Goal: Navigation & Orientation: Find specific page/section

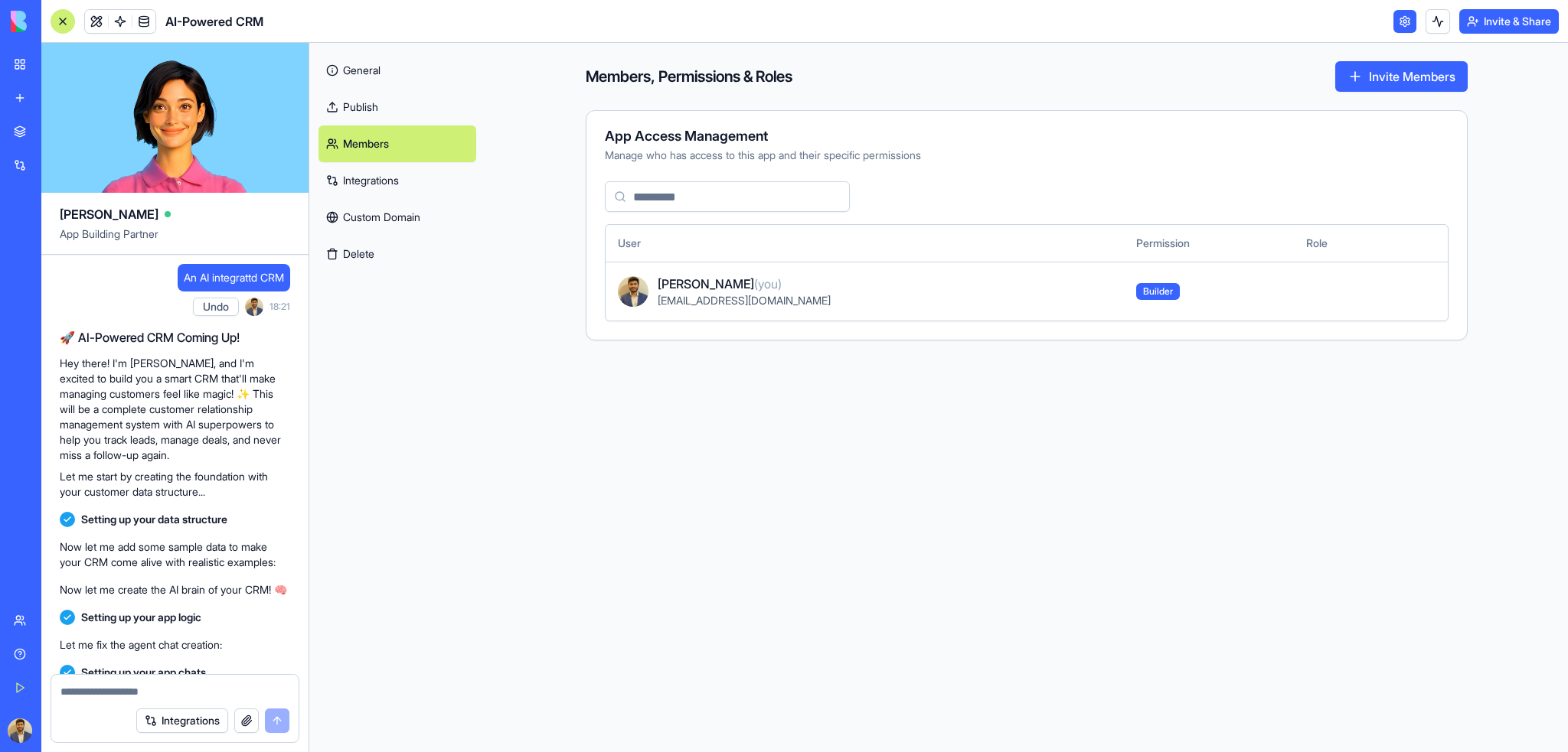
scroll to position [2203, 0]
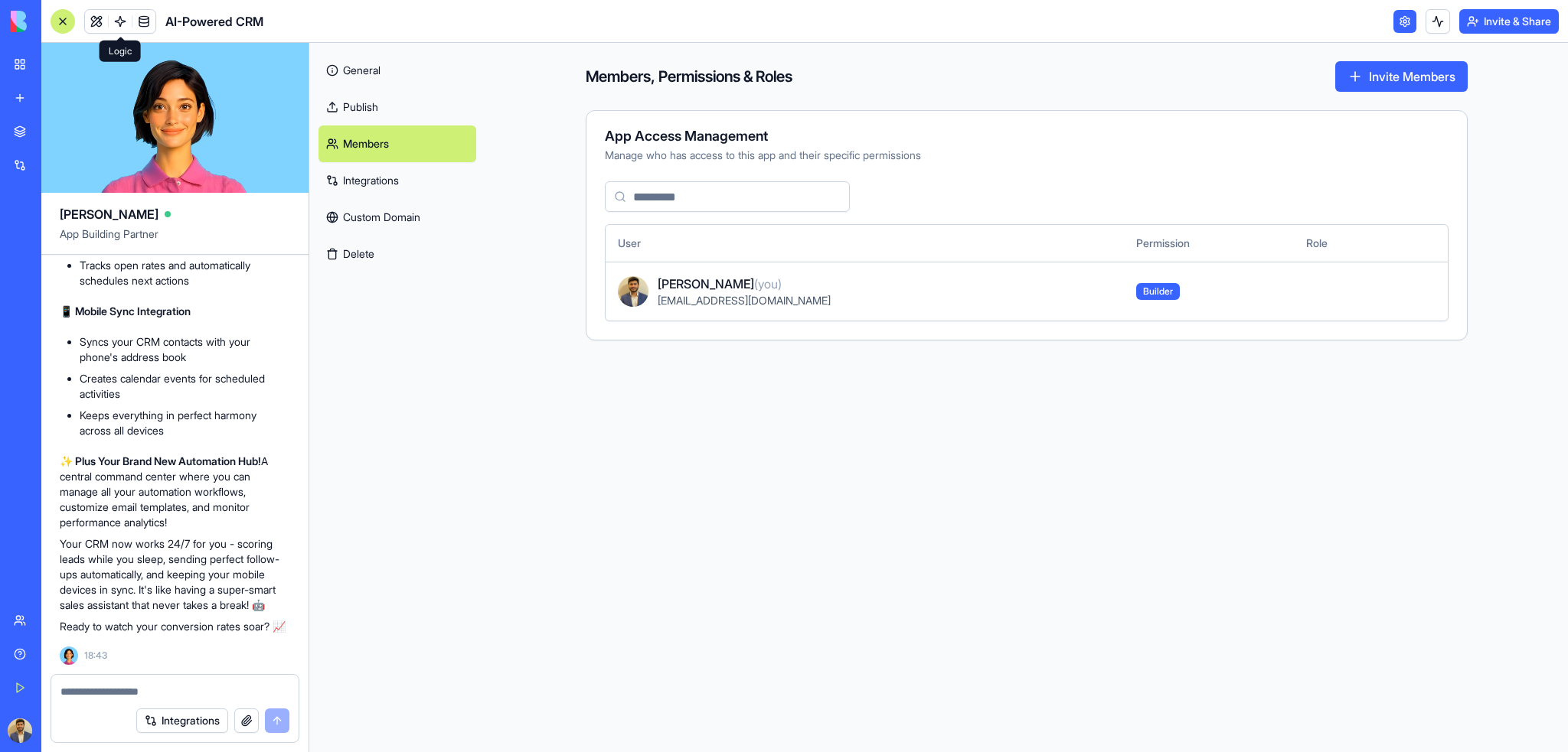
click at [116, 23] on link at bounding box center [120, 22] width 23 height 23
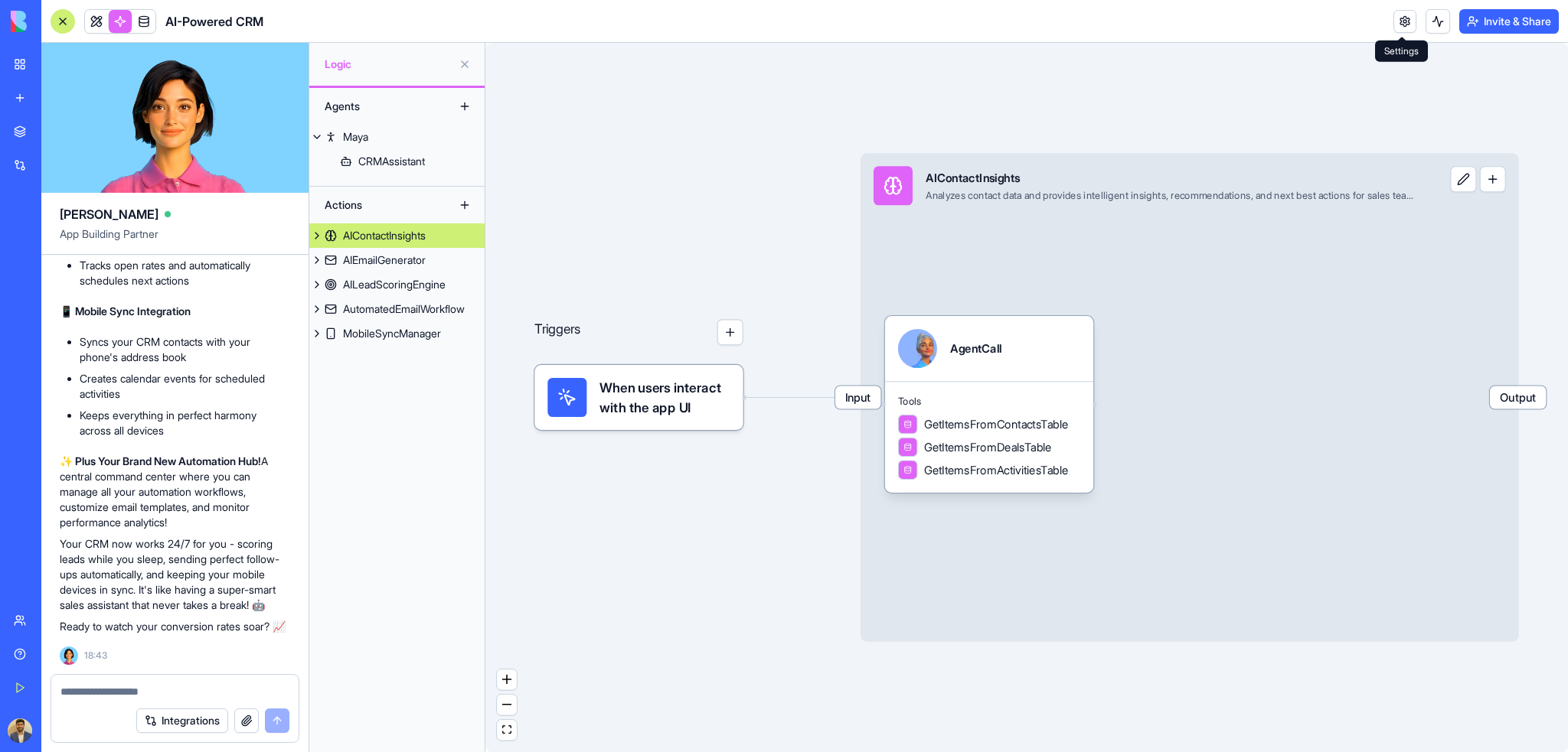
click at [688, 403] on span "When users interact with the app UI" at bounding box center [665, 397] width 130 height 39
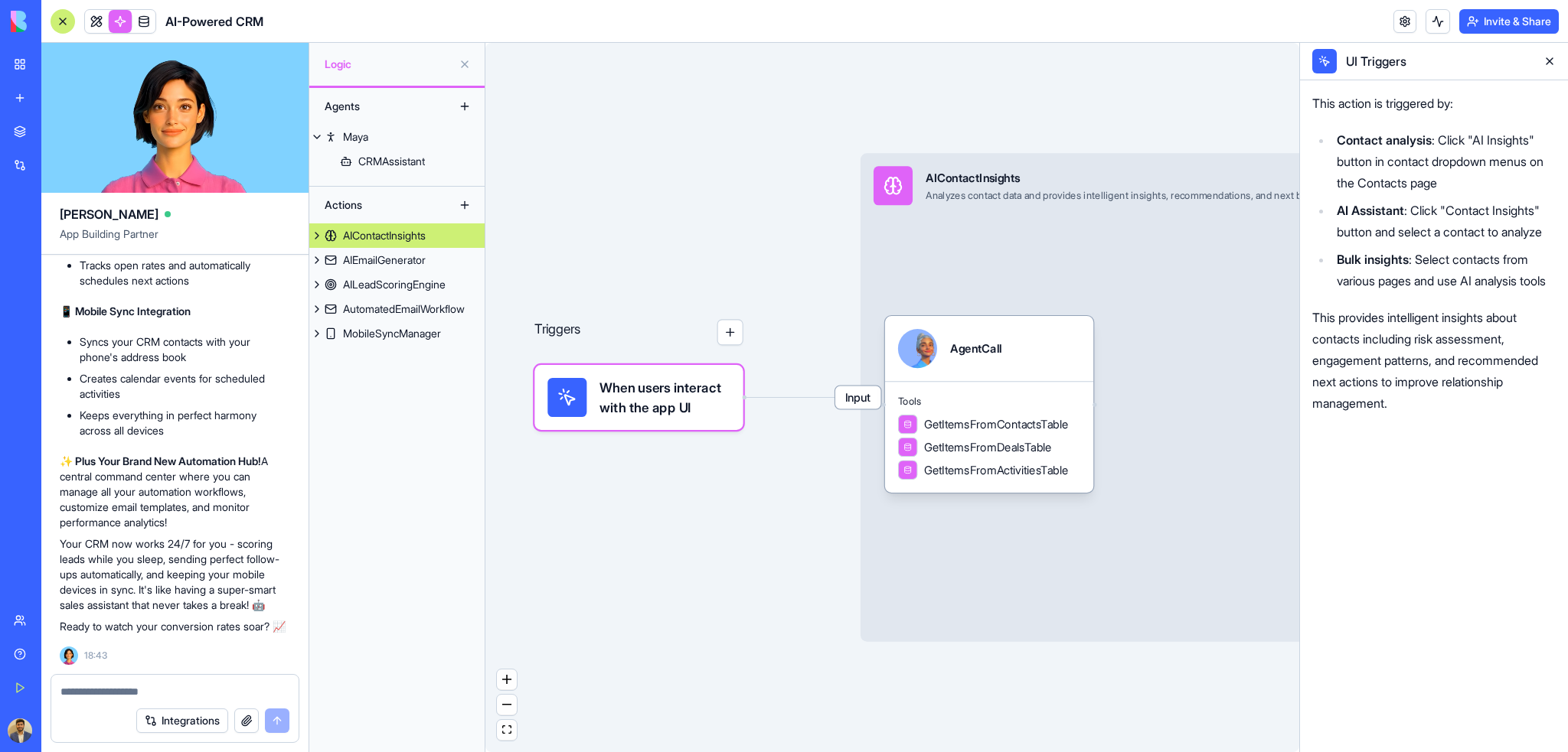
click at [726, 333] on button "button" at bounding box center [730, 331] width 26 height 26
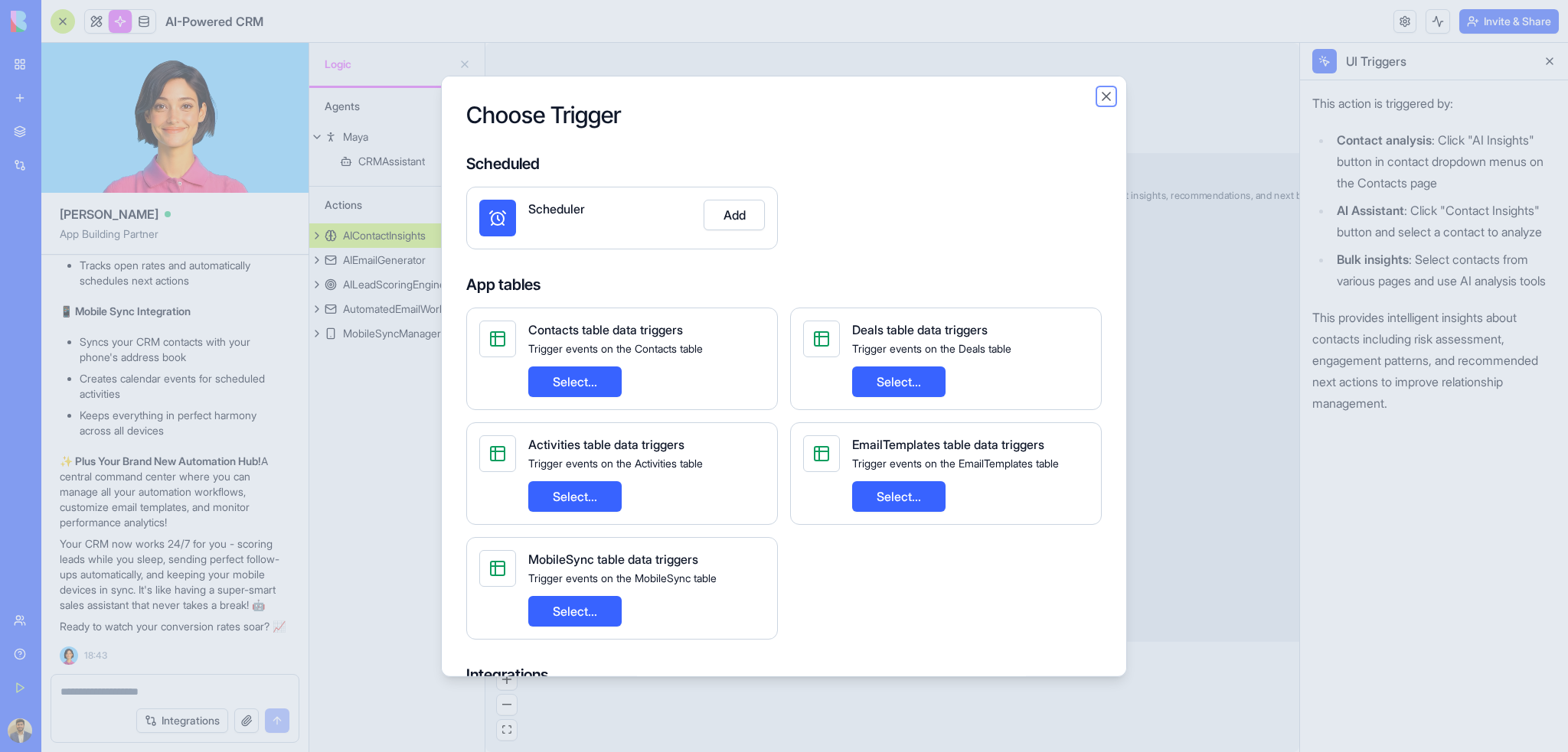
click at [1106, 96] on button "Close" at bounding box center [1106, 95] width 15 height 15
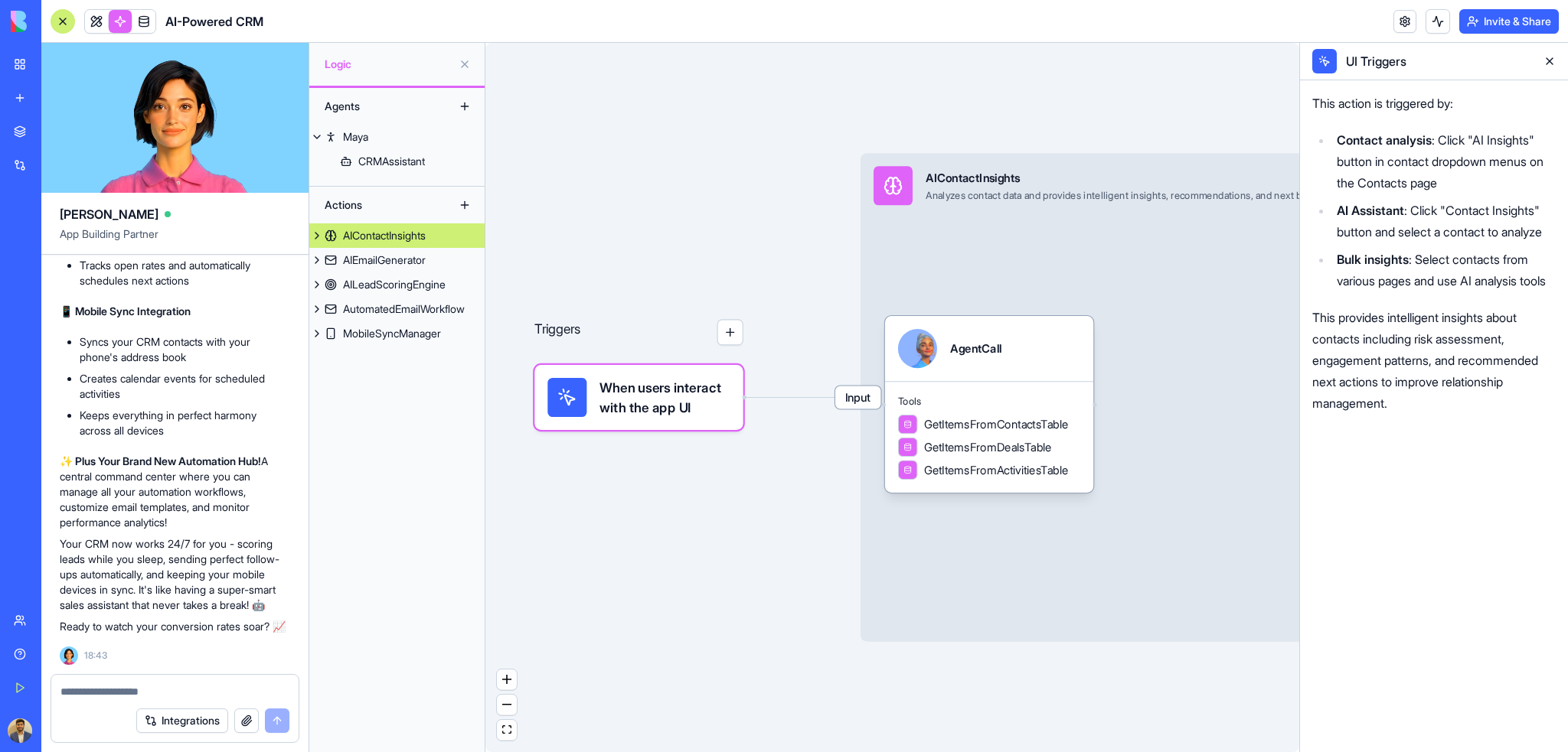
click at [1550, 63] on button at bounding box center [1549, 61] width 24 height 24
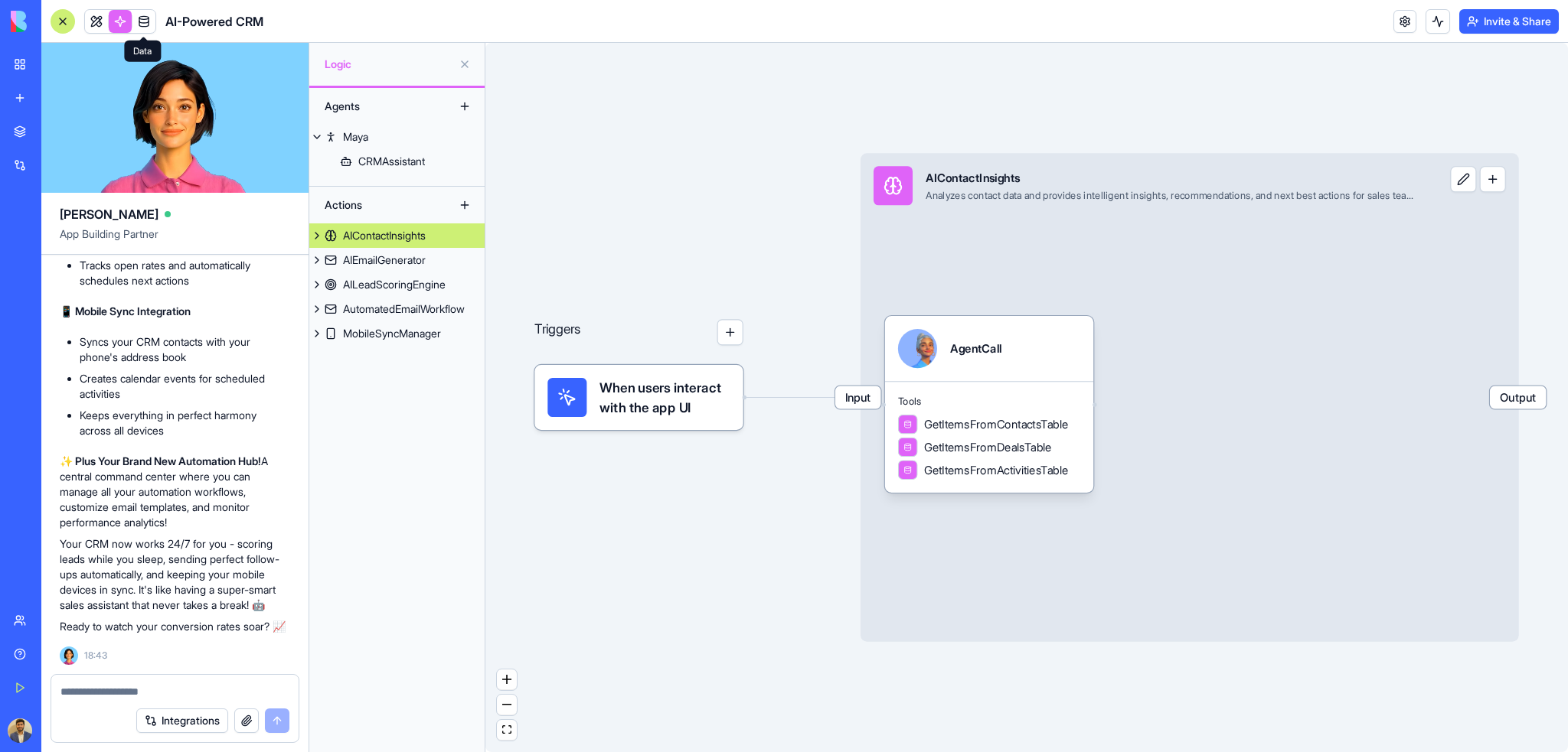
click at [147, 18] on link at bounding box center [144, 22] width 23 height 23
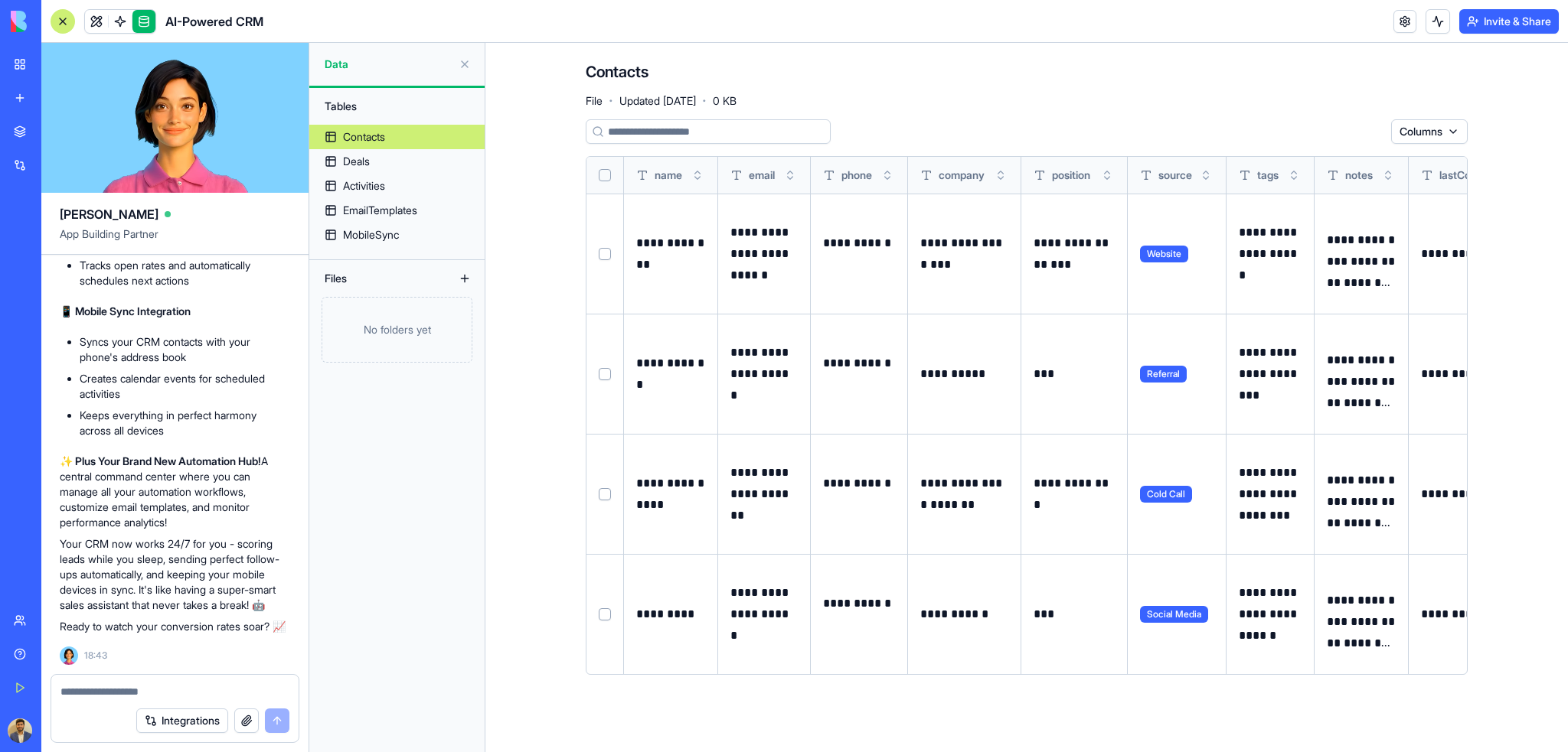
click at [601, 257] on button "Select row" at bounding box center [604, 254] width 13 height 13
click at [1449, 130] on html "BETA My Workspace New app Marketplace Integrations Recent AI-Powered CRM Social…" at bounding box center [784, 376] width 1568 height 752
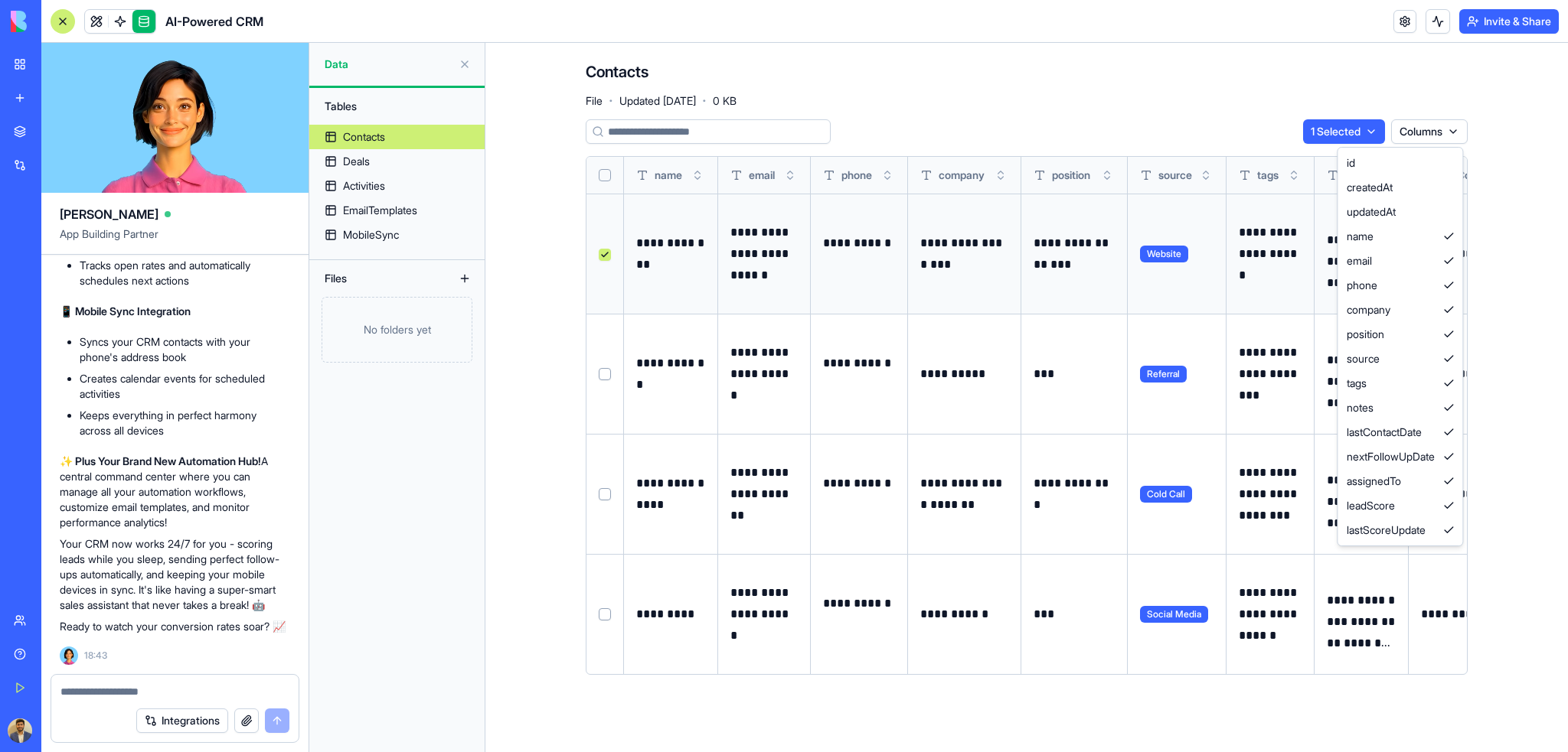
click at [1068, 116] on html "BETA My Workspace New app Marketplace Integrations Recent AI-Powered CRM Social…" at bounding box center [784, 376] width 1568 height 752
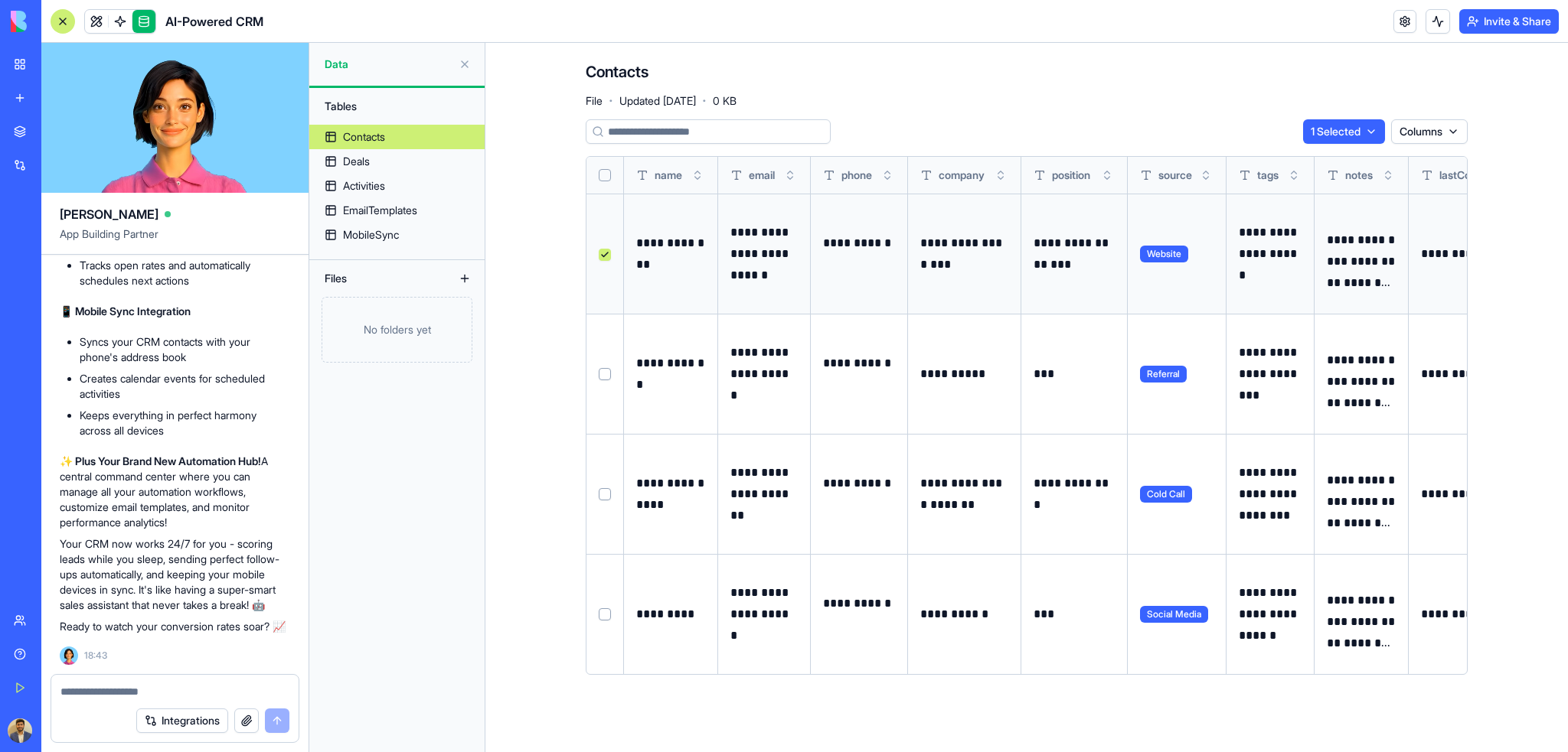
click at [1375, 131] on html "BETA My Workspace New app Marketplace Integrations Recent AI-Powered CRM Social…" at bounding box center [784, 376] width 1568 height 752
click at [1284, 91] on html "BETA My Workspace New app Marketplace Integrations Recent AI-Powered CRM Social…" at bounding box center [784, 376] width 1568 height 752
click at [603, 251] on button "Select row" at bounding box center [604, 255] width 13 height 13
click at [968, 109] on div "**********" at bounding box center [1026, 374] width 882 height 626
click at [379, 159] on link "Deals" at bounding box center [397, 161] width 175 height 24
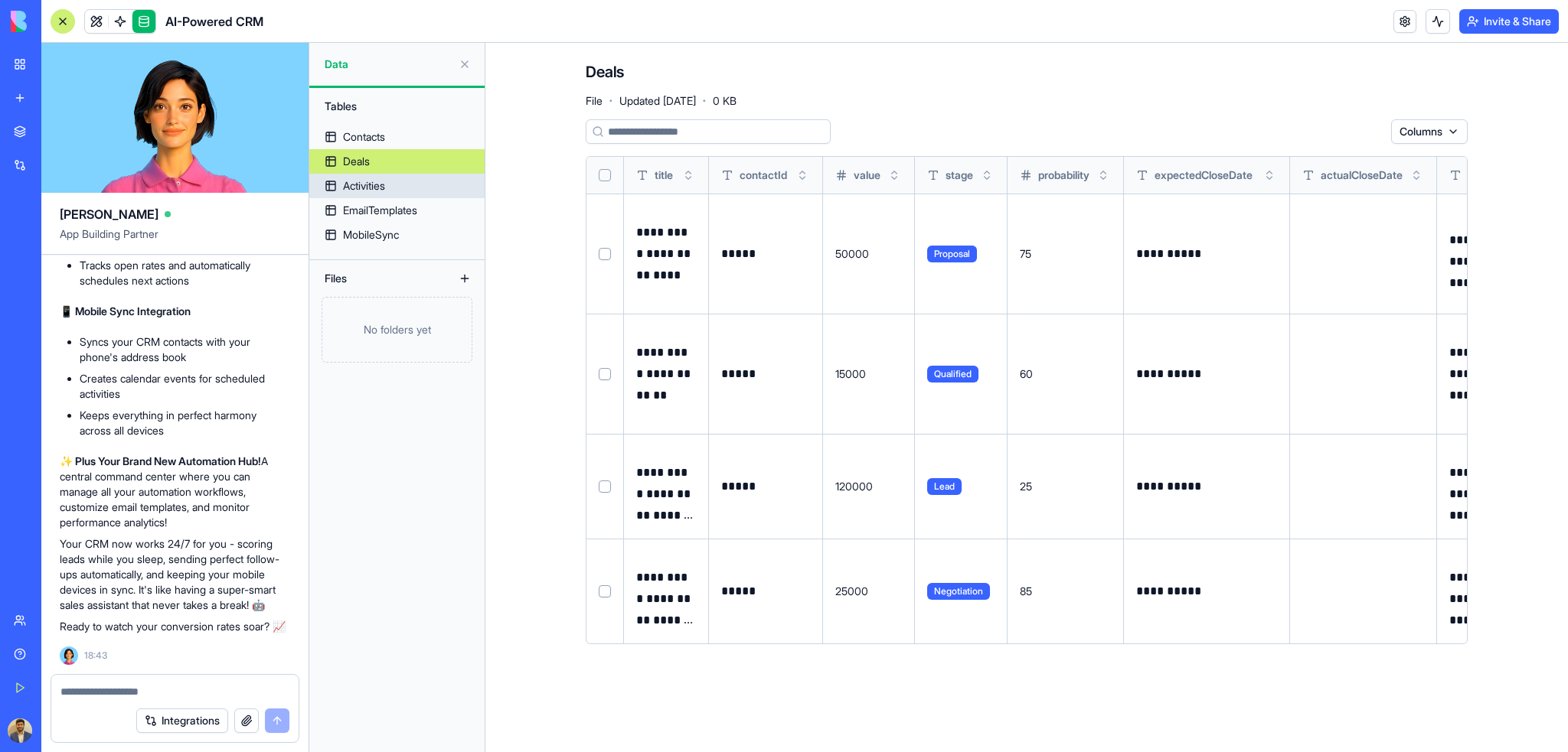
click at [362, 184] on div "Activities" at bounding box center [364, 186] width 42 height 15
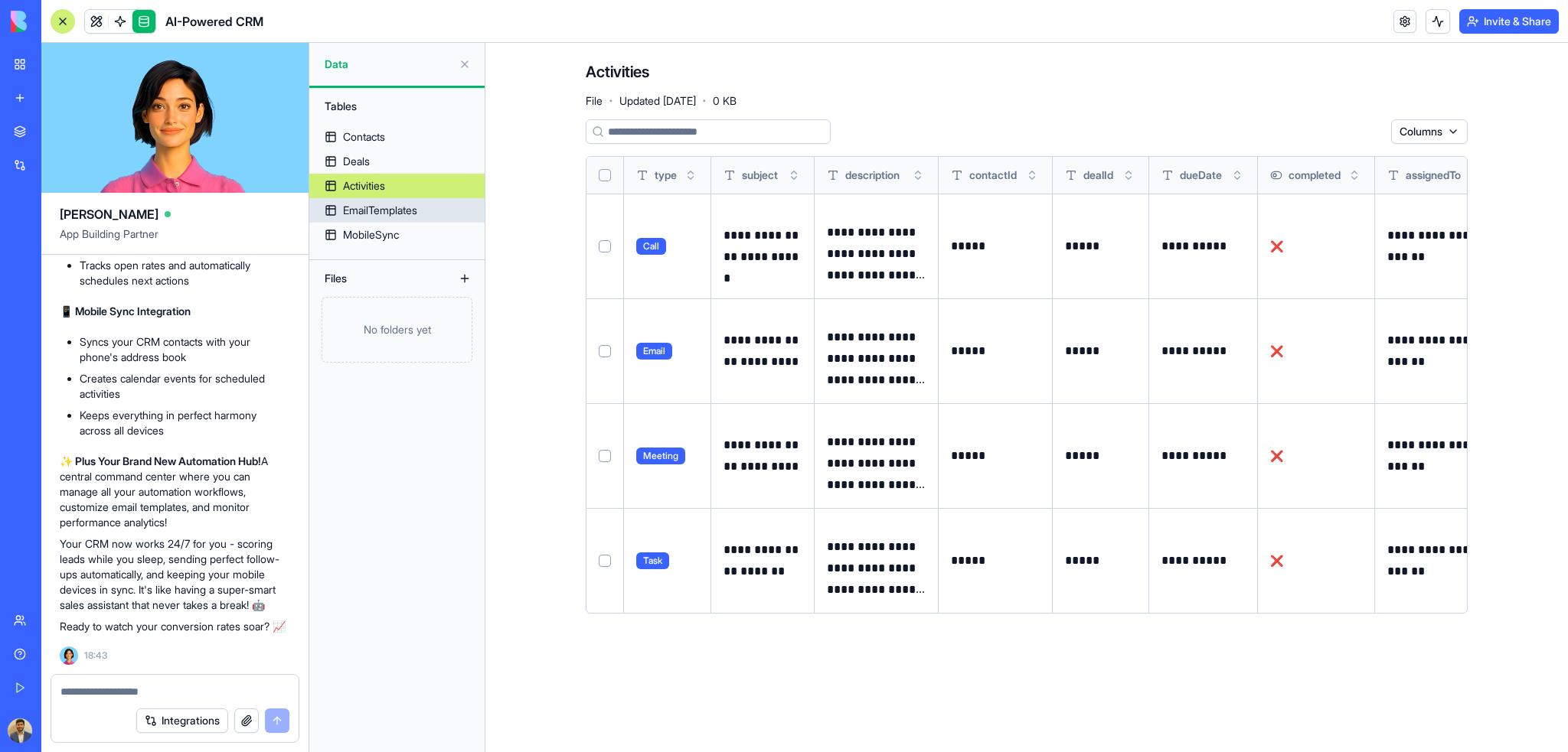
click at [372, 214] on div "EmailTemplates" at bounding box center [380, 210] width 74 height 15
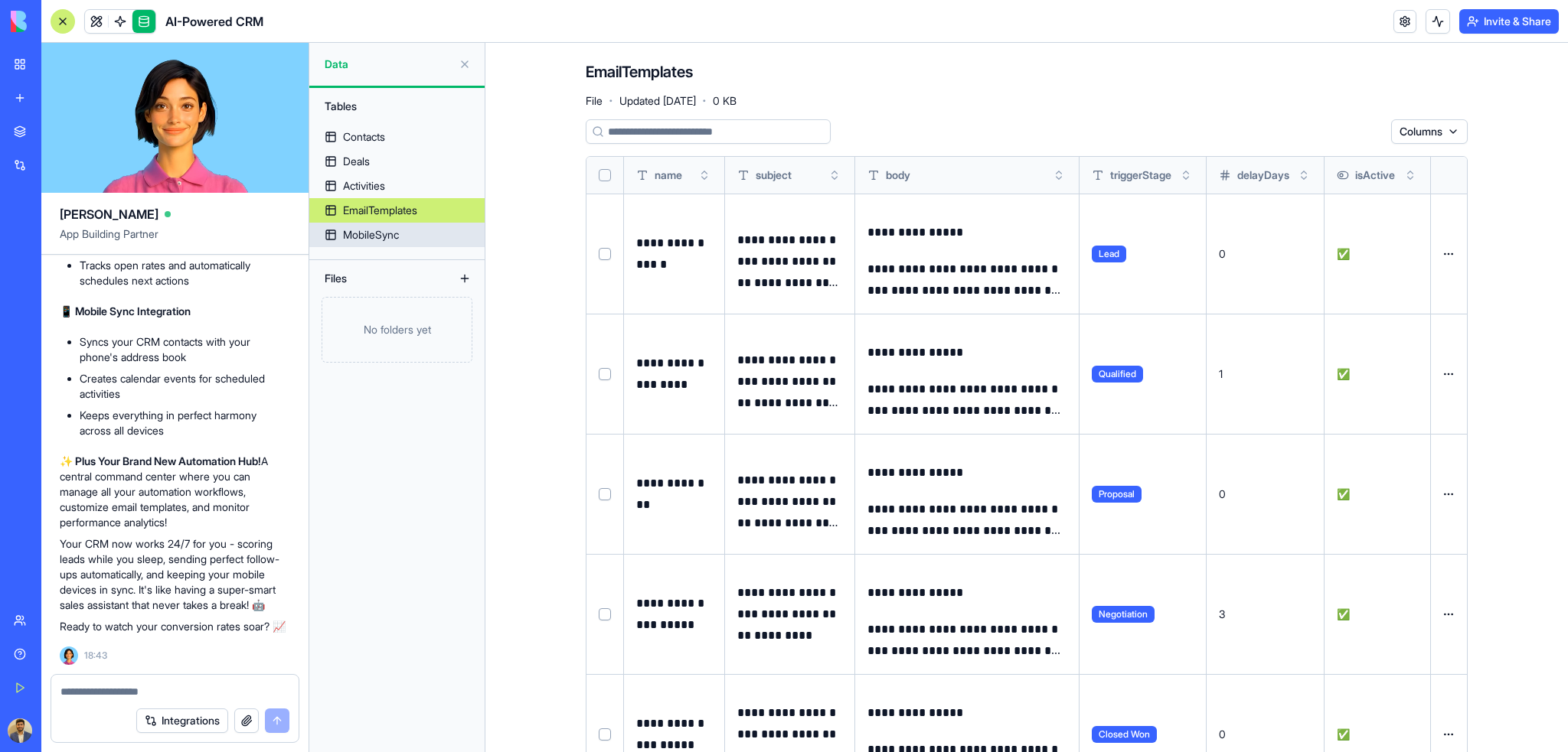
click at [368, 238] on div "MobileSync" at bounding box center [371, 235] width 56 height 15
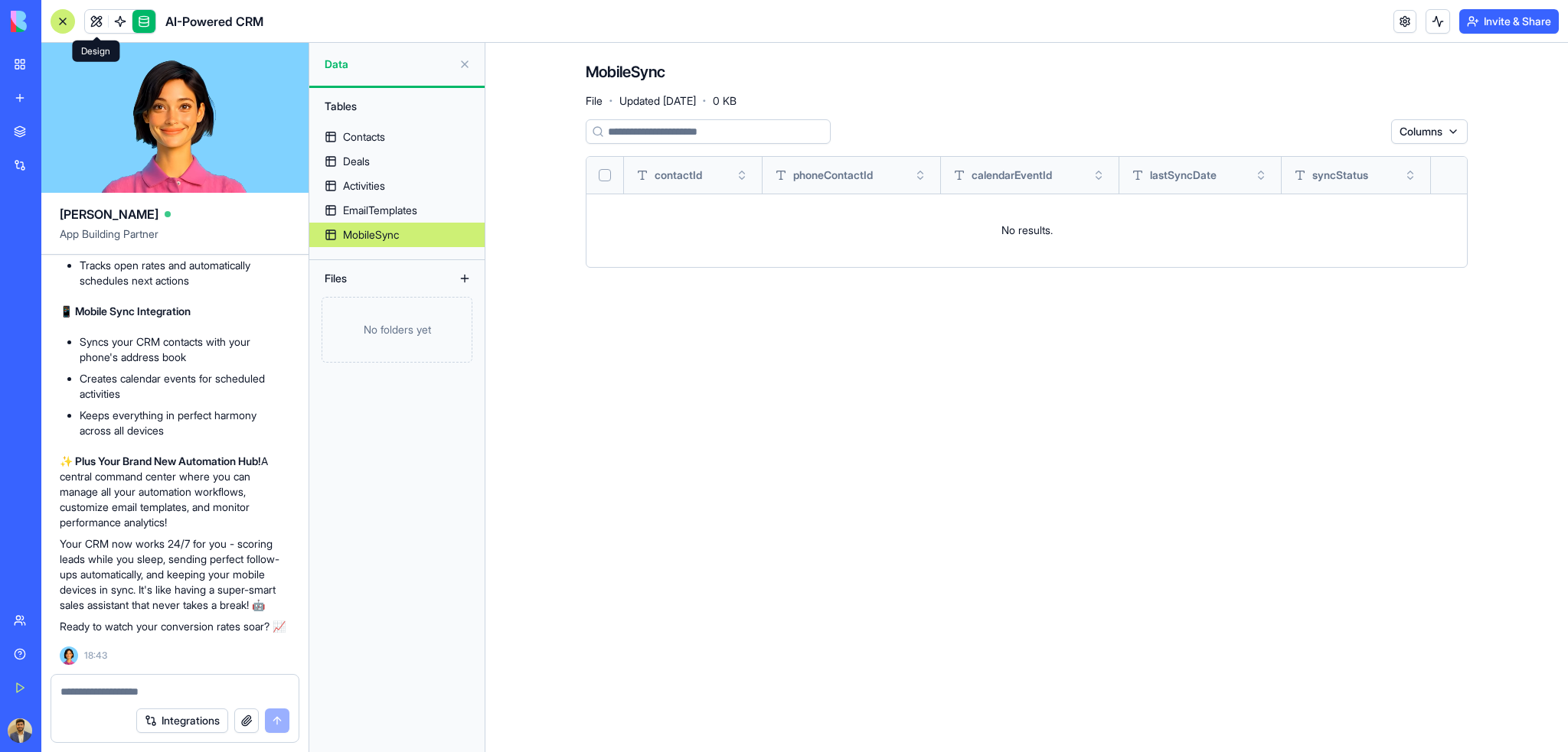
click at [97, 23] on link at bounding box center [97, 22] width 23 height 23
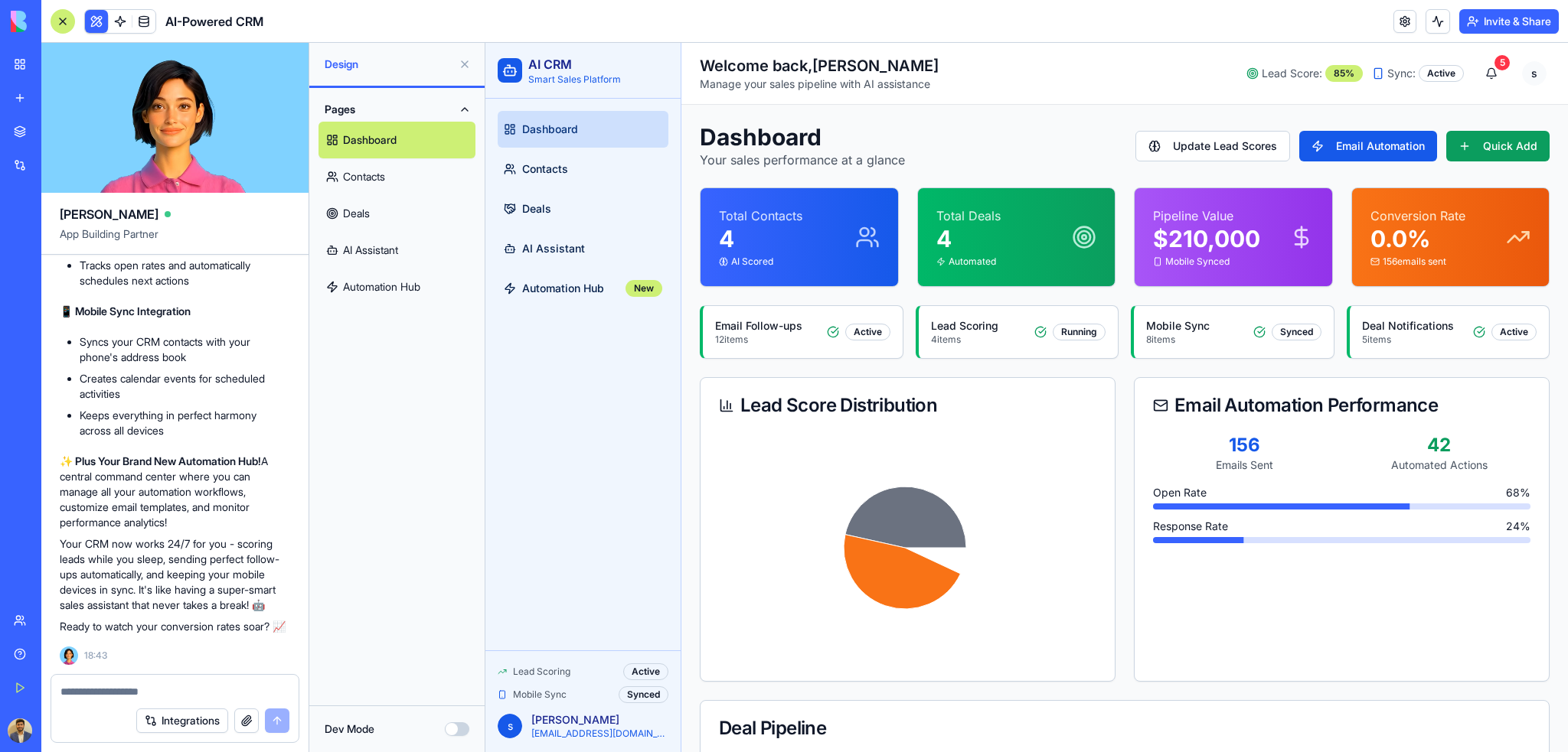
click at [808, 336] on div "Email Follow-ups 12 items Active" at bounding box center [802, 331] width 175 height 28
click at [869, 336] on div "Active" at bounding box center [867, 332] width 45 height 17
click at [1082, 335] on div "Running" at bounding box center [1079, 332] width 53 height 17
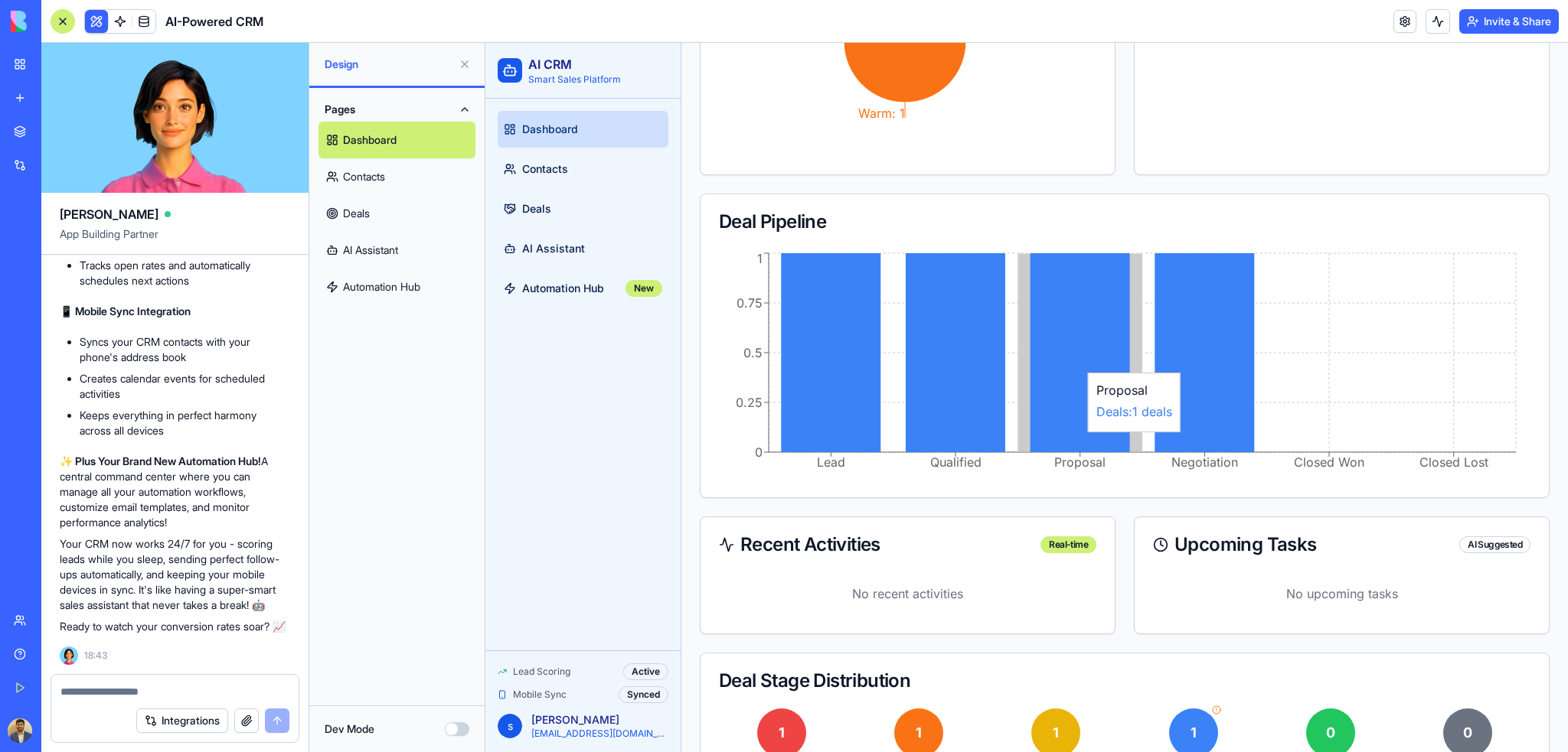
scroll to position [581, 0]
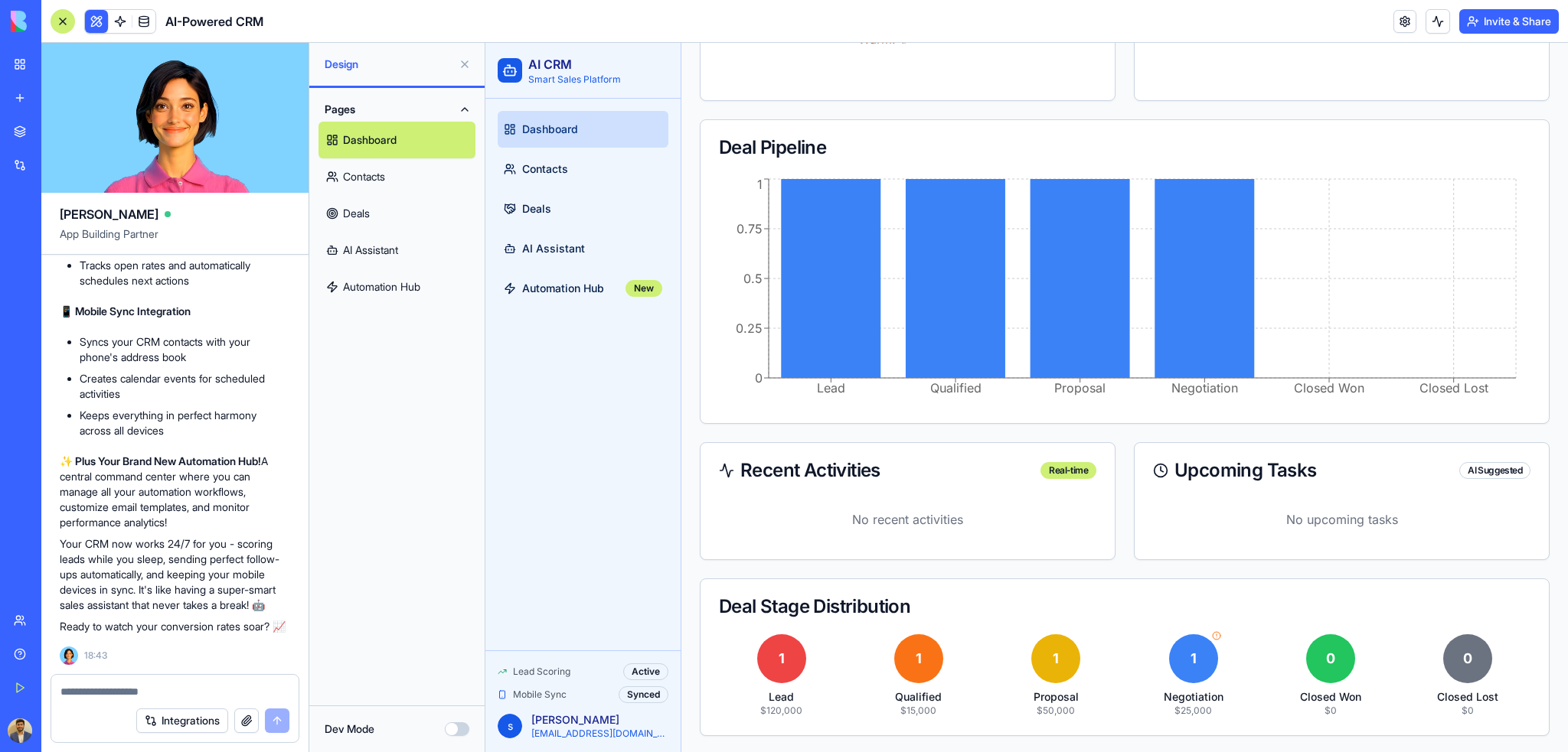
click at [421, 179] on link "Contacts" at bounding box center [397, 177] width 157 height 37
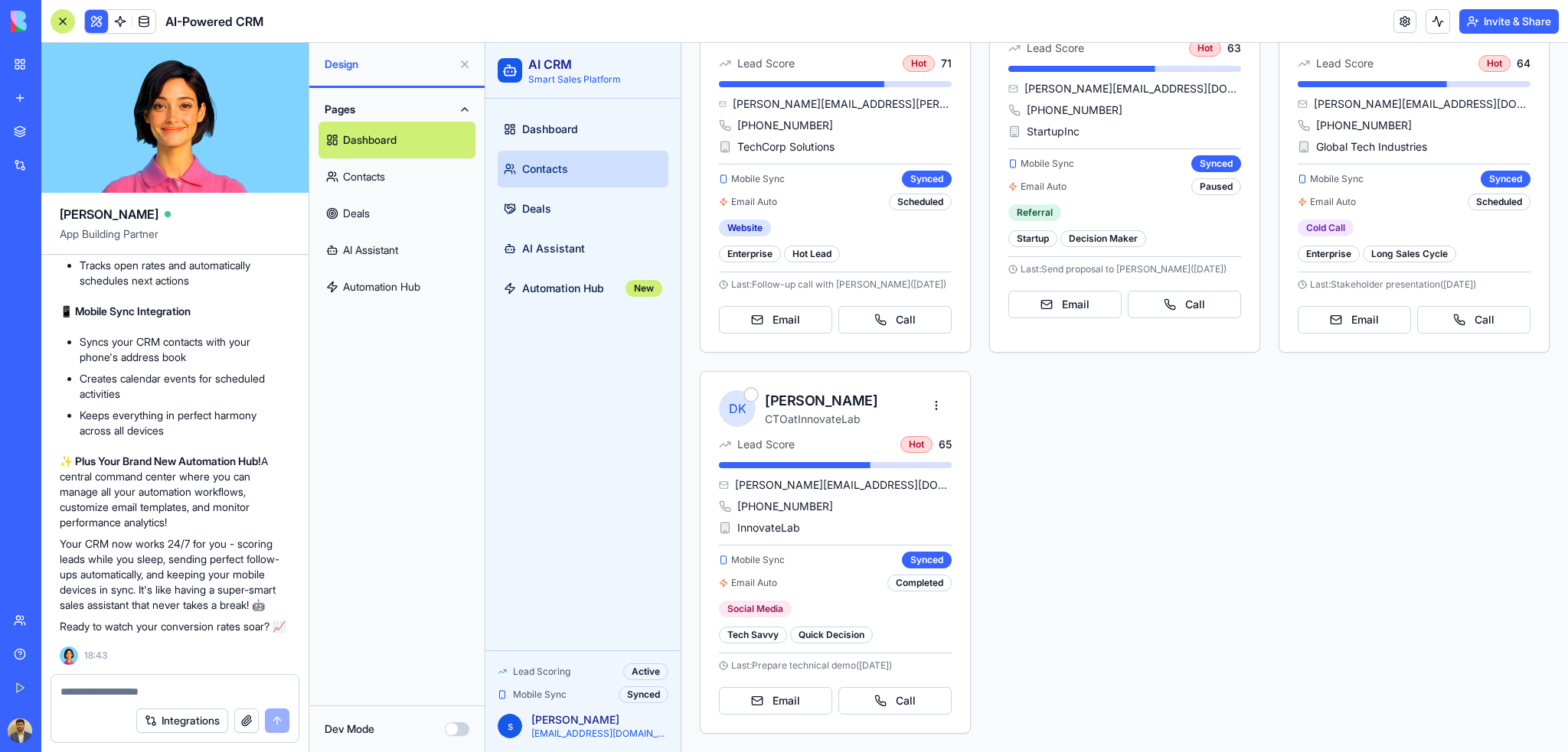
scroll to position [257, 0]
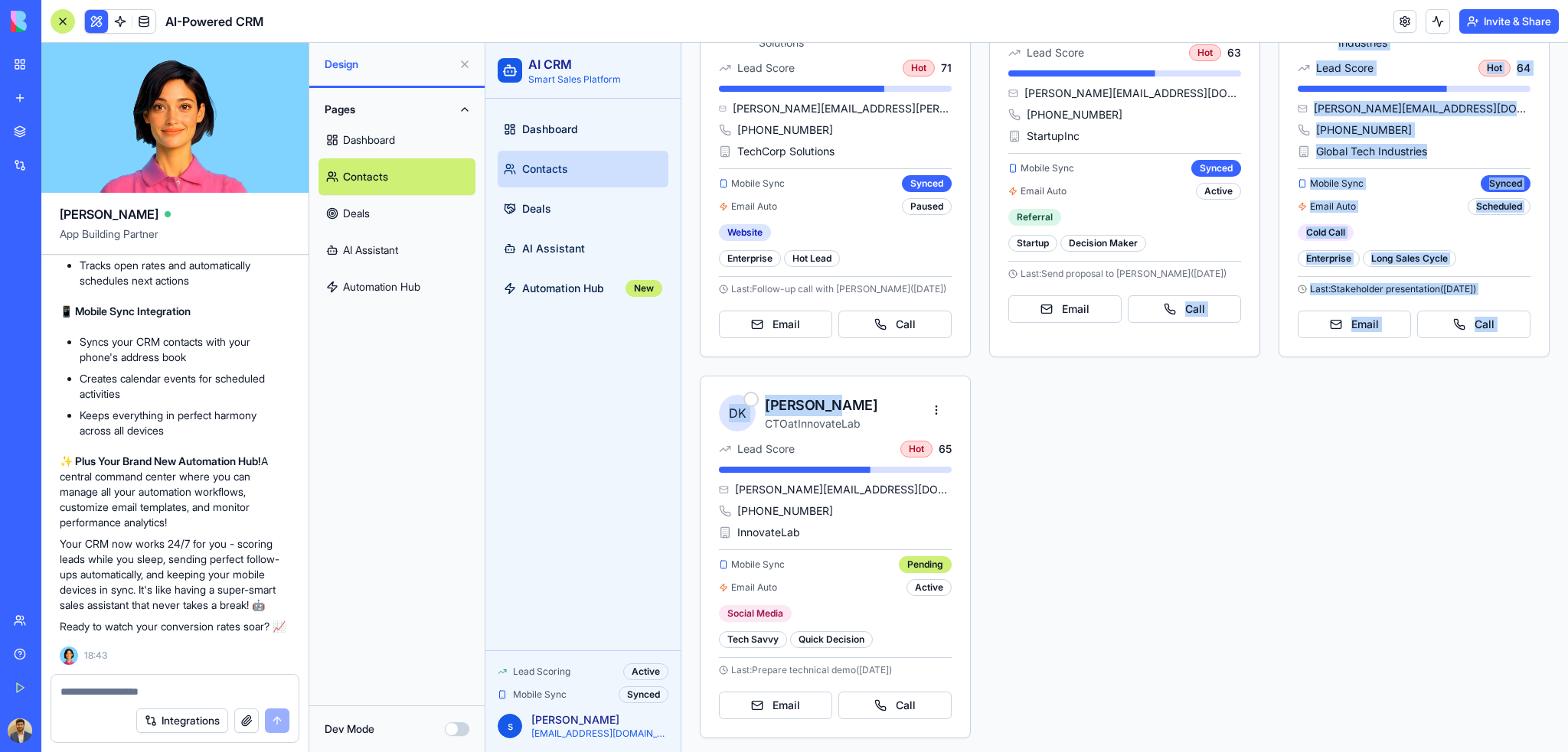
drag, startPoint x: 852, startPoint y: 412, endPoint x: 1110, endPoint y: 408, distance: 258.0
click at [1110, 408] on div "SJ [PERSON_NAME] Marketing Director at TechCorp Solutions Lead Score Hot 71 [PE…" at bounding box center [1125, 358] width 850 height 759
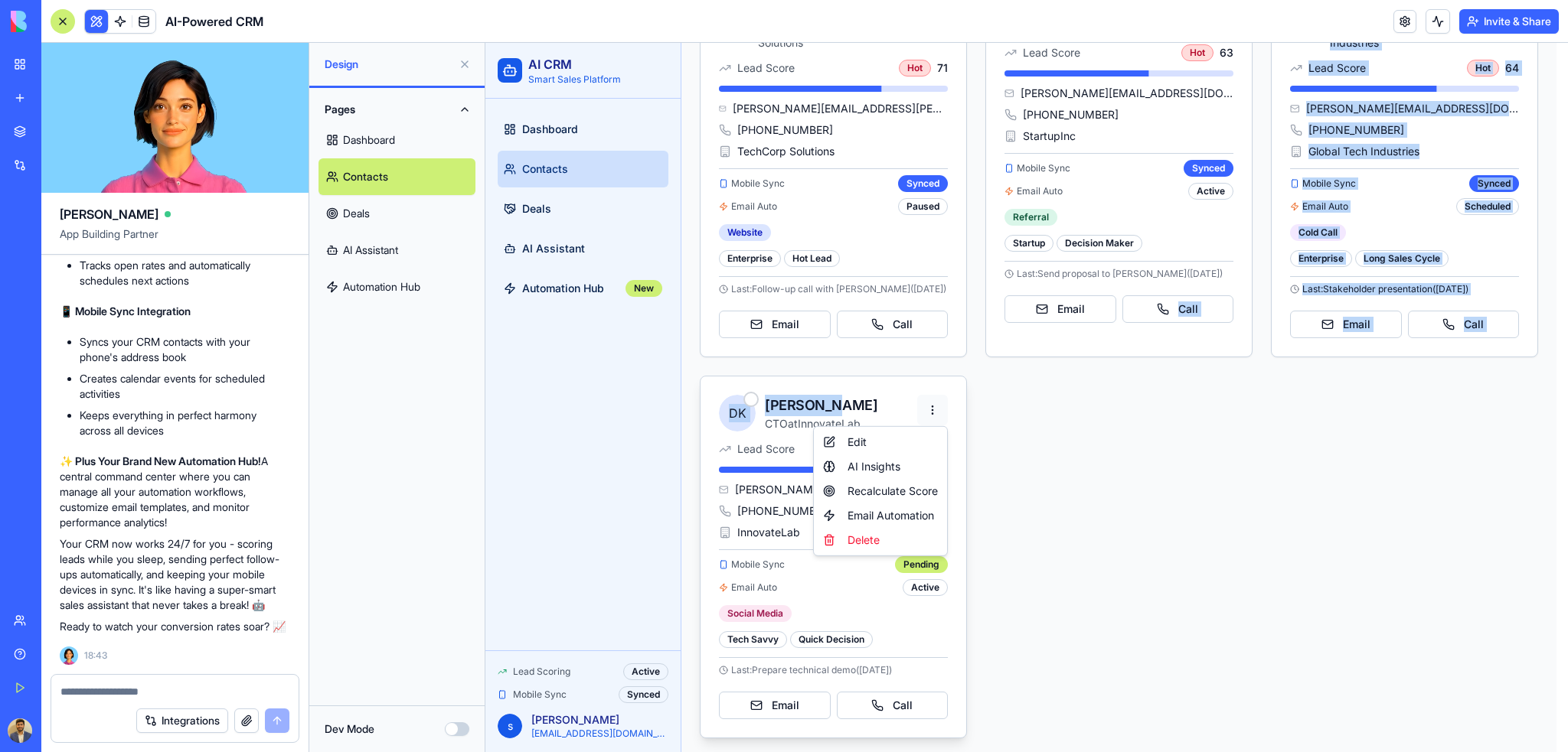
click at [1090, 418] on html "AI CRM Smart Sales Platform Dashboard Contacts Deals AI Assistant Automation Hu…" at bounding box center [1026, 270] width 1082 height 971
click at [887, 467] on div "AI Insights" at bounding box center [880, 467] width 127 height 24
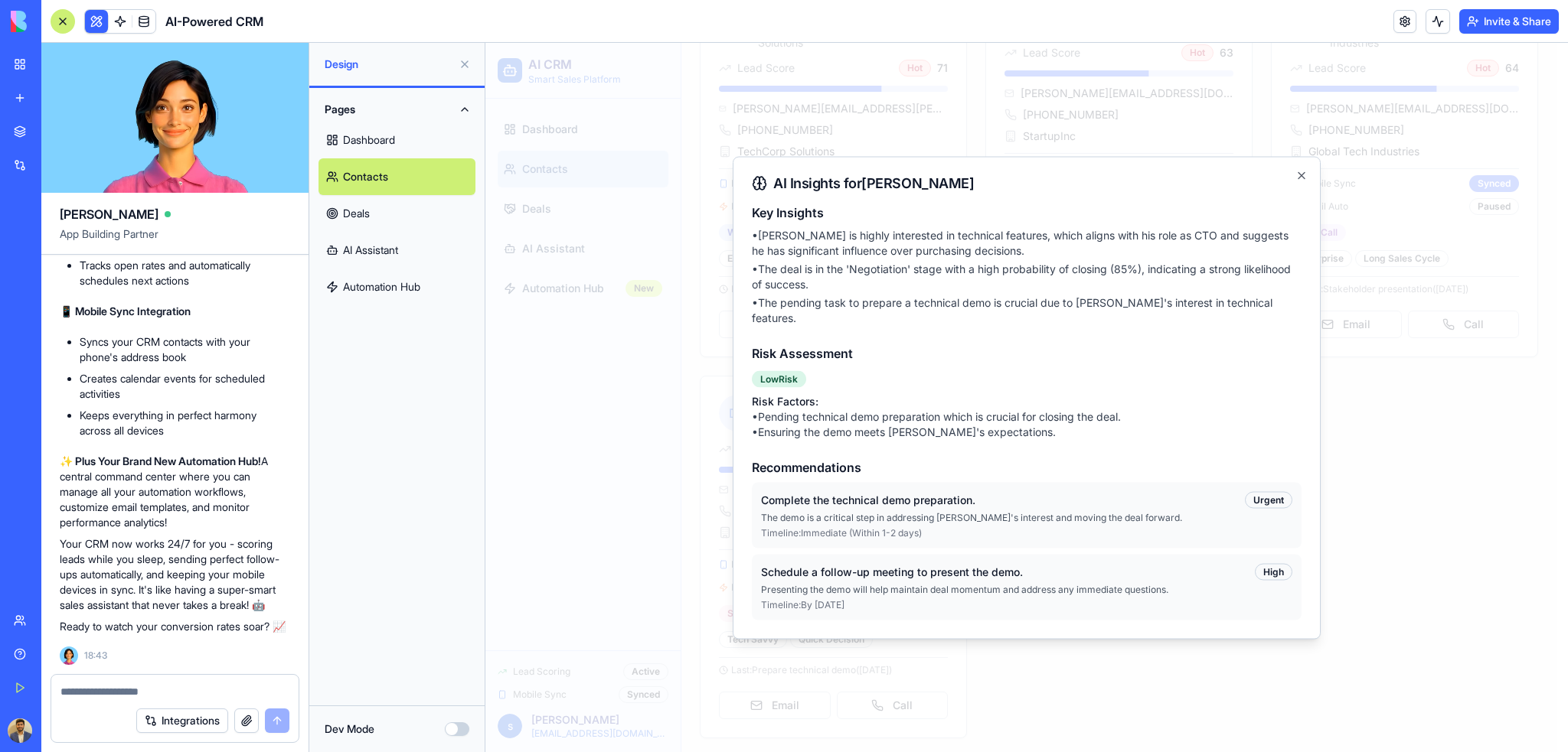
click at [1210, 511] on p "The demo is a critical step in addressing [PERSON_NAME]'s interest and moving t…" at bounding box center [1026, 517] width 531 height 13
click at [1302, 179] on icon "button" at bounding box center [1301, 174] width 6 height 6
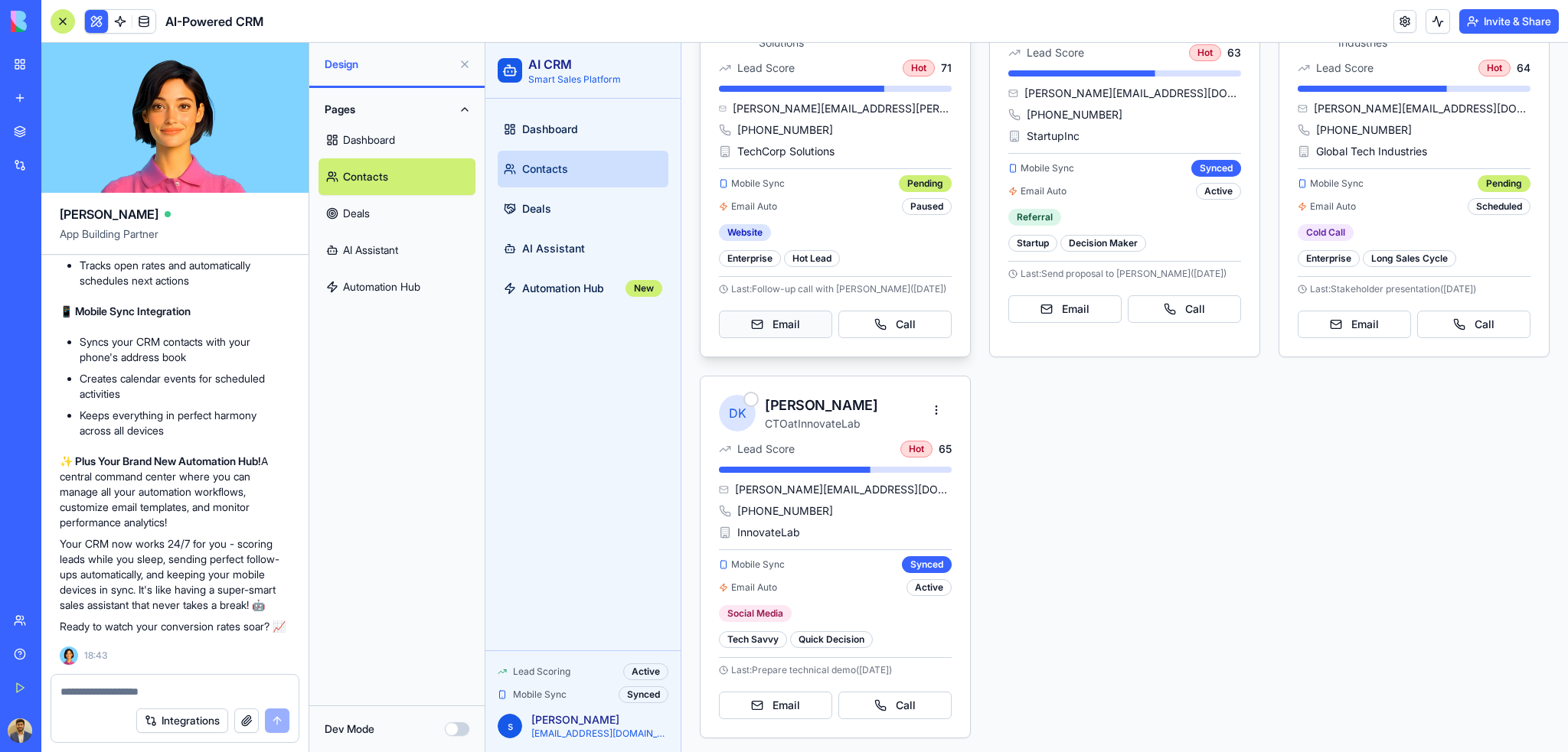
click at [787, 317] on button "Email" at bounding box center [776, 324] width 114 height 28
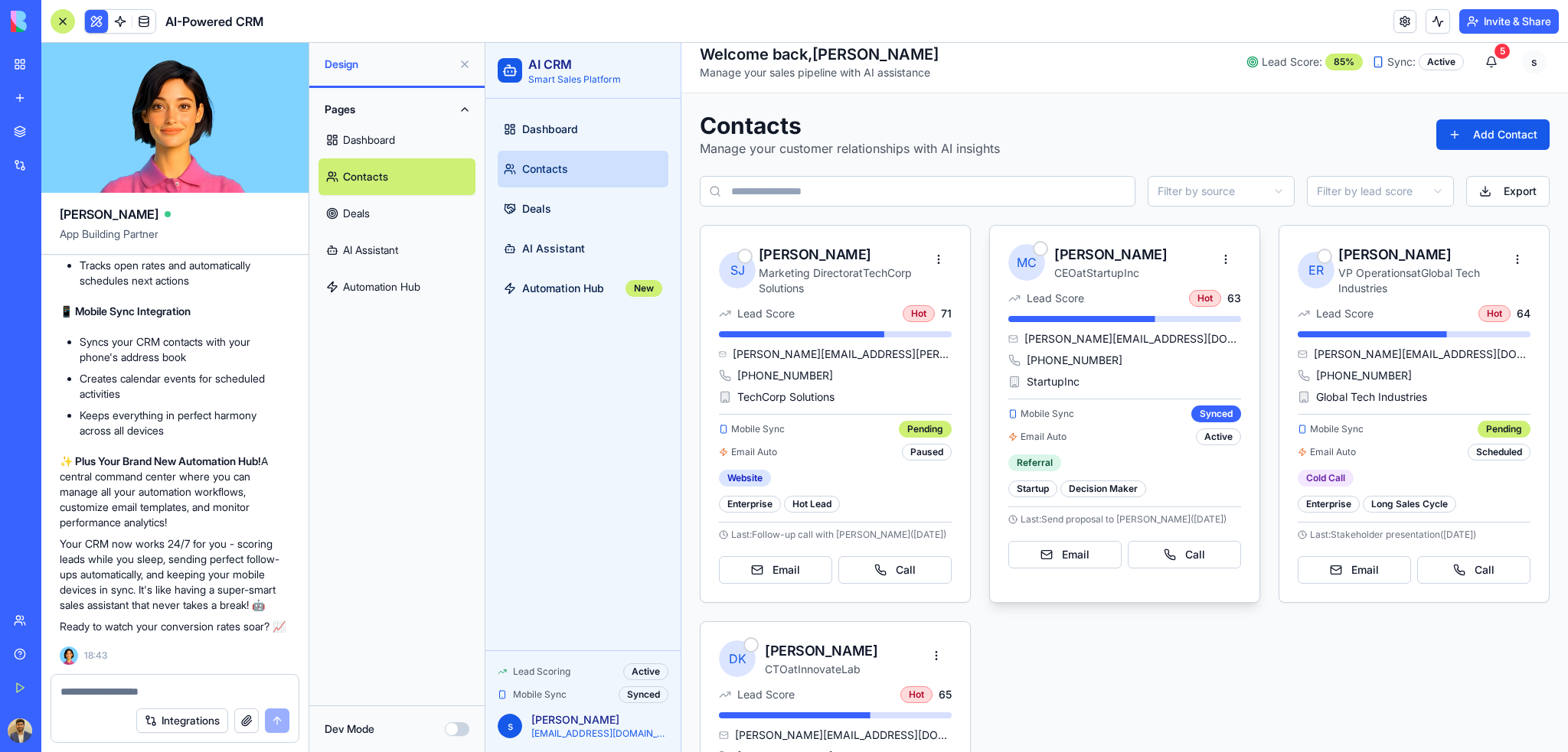
scroll to position [0, 0]
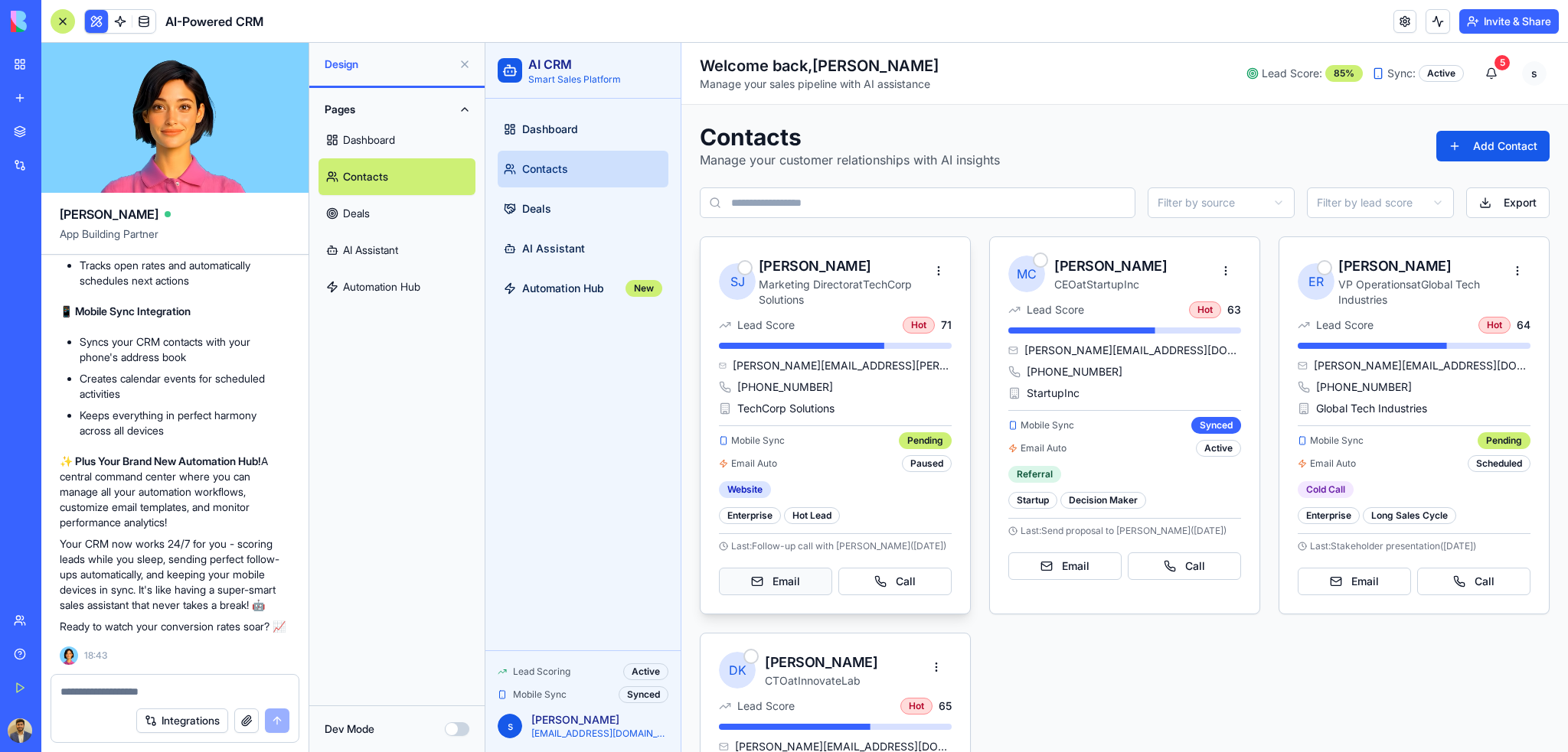
click at [812, 576] on button "Email" at bounding box center [776, 581] width 114 height 28
click at [906, 584] on button "Call" at bounding box center [895, 581] width 114 height 28
click at [1497, 145] on button "Add Contact" at bounding box center [1493, 146] width 114 height 31
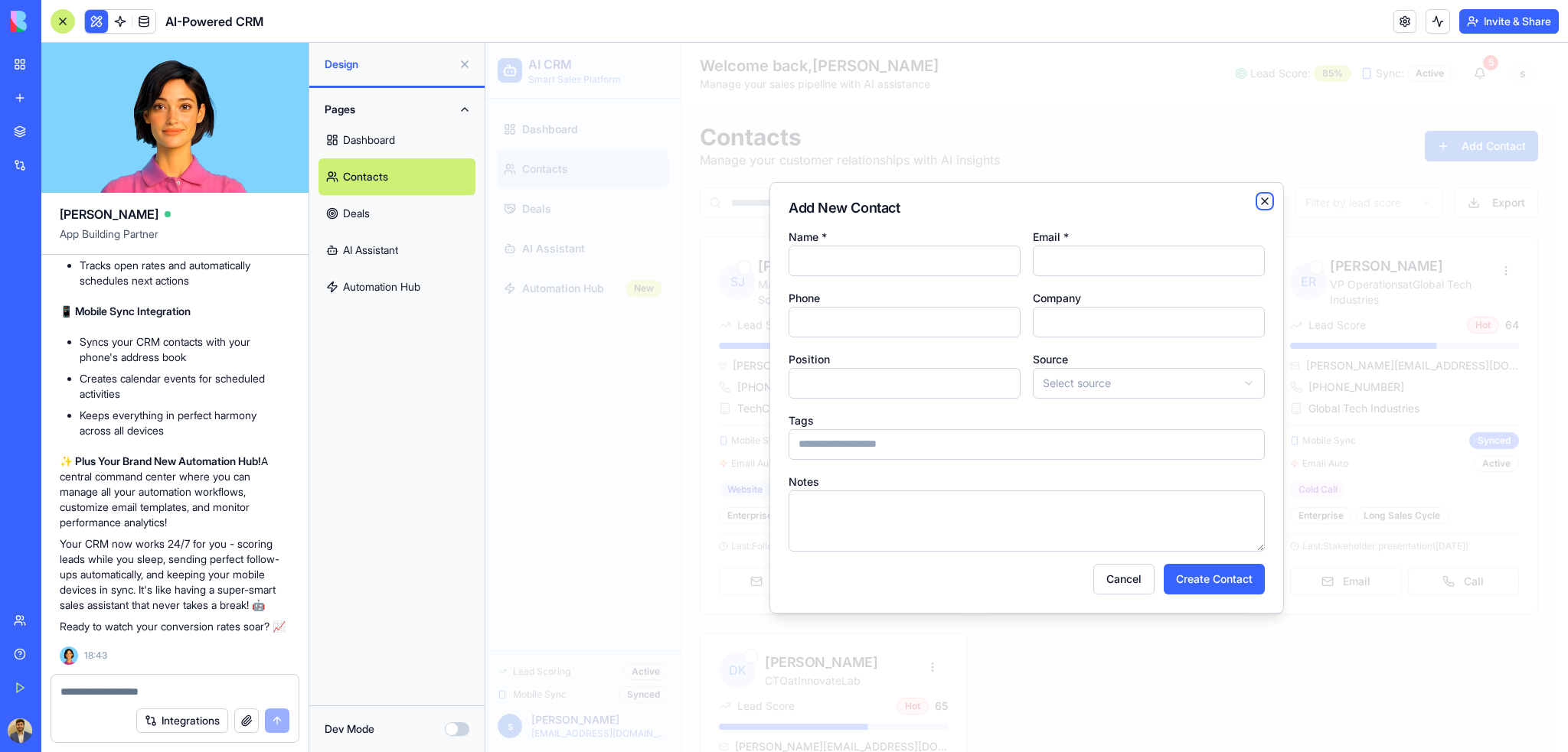
click at [1261, 201] on icon "button" at bounding box center [1264, 201] width 13 height 13
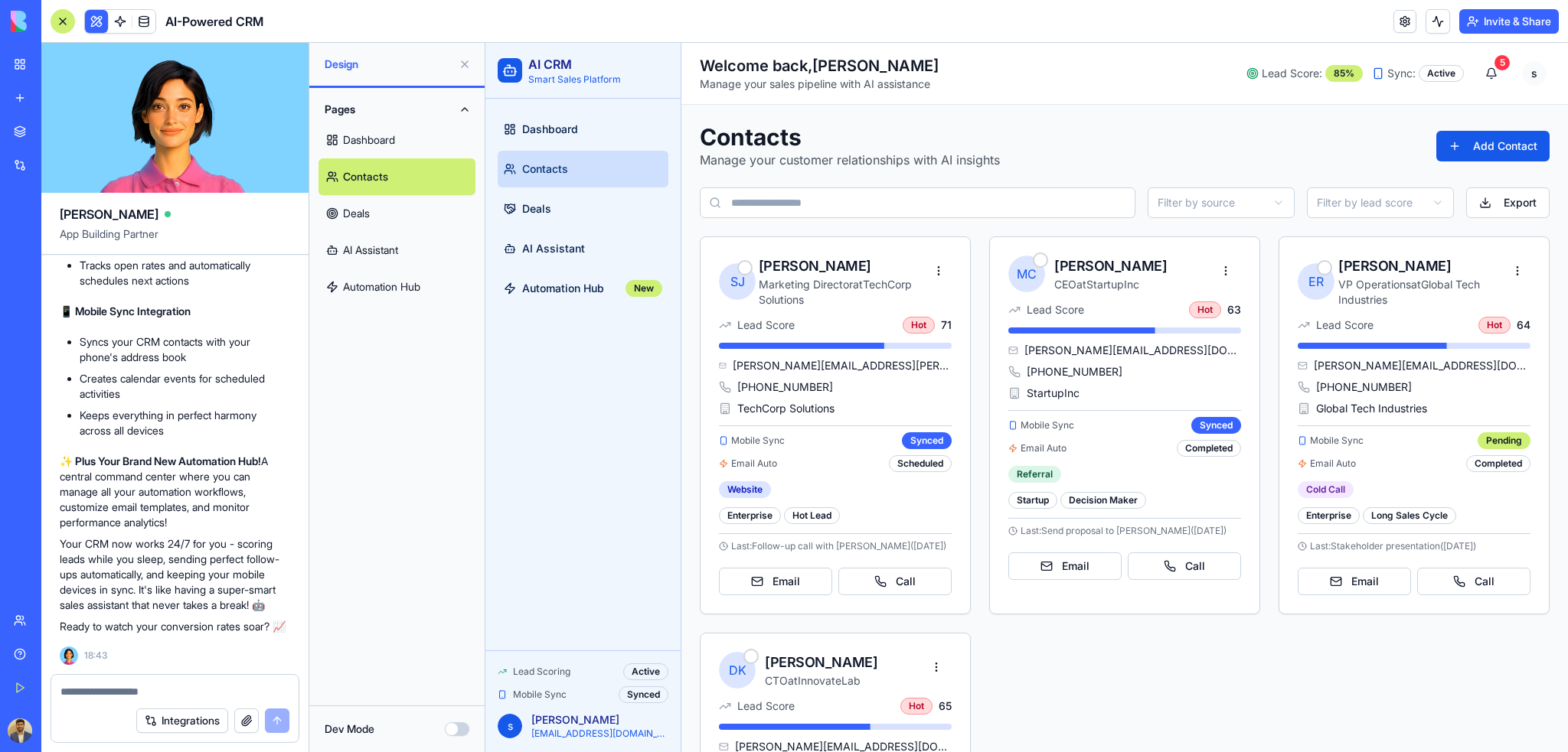
click at [389, 210] on link "Deals" at bounding box center [397, 214] width 157 height 37
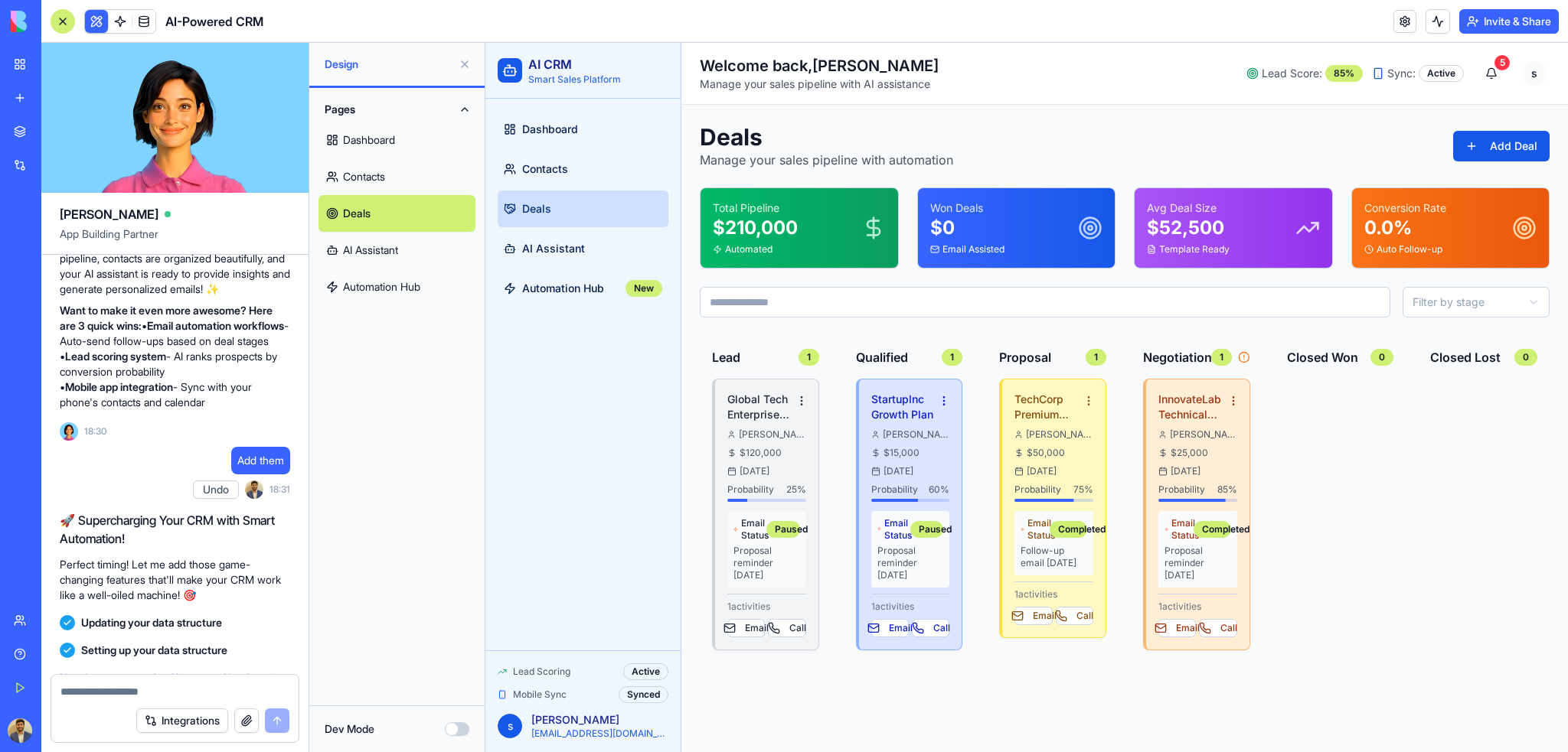
scroll to position [749, 0]
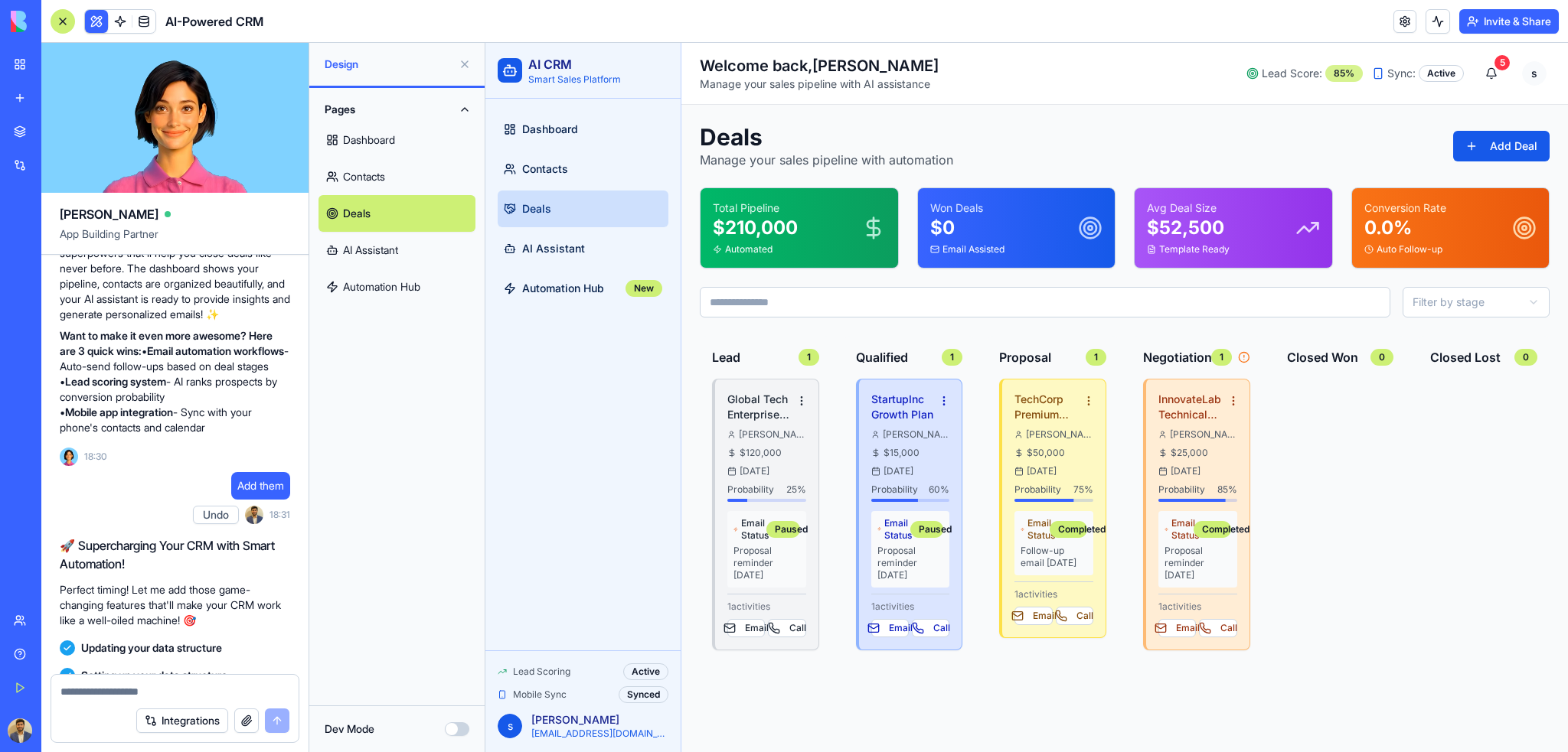
click at [1330, 70] on div "85%" at bounding box center [1343, 73] width 38 height 17
click at [1434, 78] on div "Active" at bounding box center [1441, 73] width 45 height 17
click at [1483, 73] on button "5" at bounding box center [1491, 73] width 31 height 31
click at [1479, 73] on button "5" at bounding box center [1491, 73] width 31 height 31
click at [1526, 75] on html "AI CRM Smart Sales Platform Dashboard Contacts Deals AI Assistant Automation Hu…" at bounding box center [1026, 427] width 1082 height 770
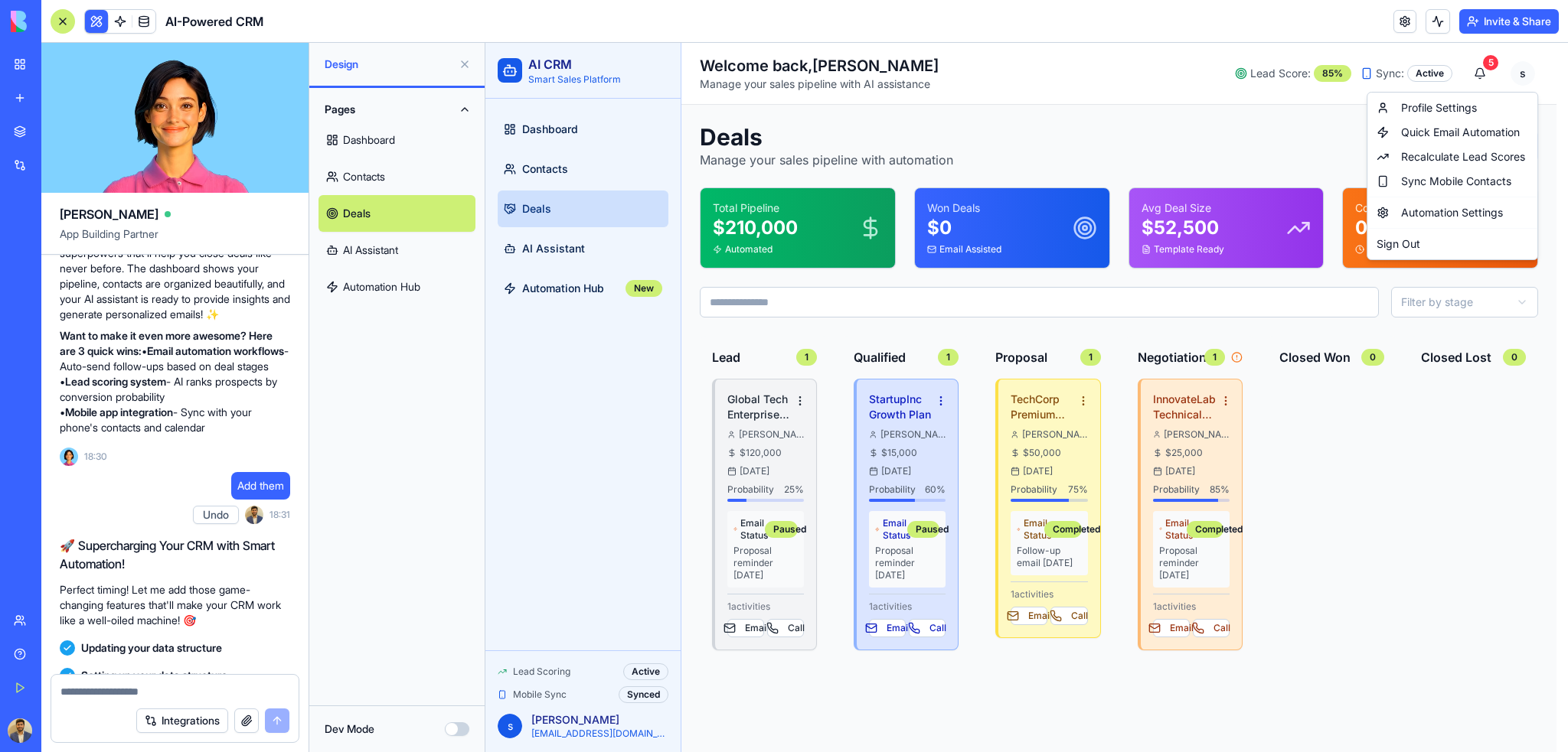
click at [1229, 118] on html "AI CRM Smart Sales Platform Dashboard Contacts Deals AI Assistant Automation Hu…" at bounding box center [1026, 427] width 1082 height 770
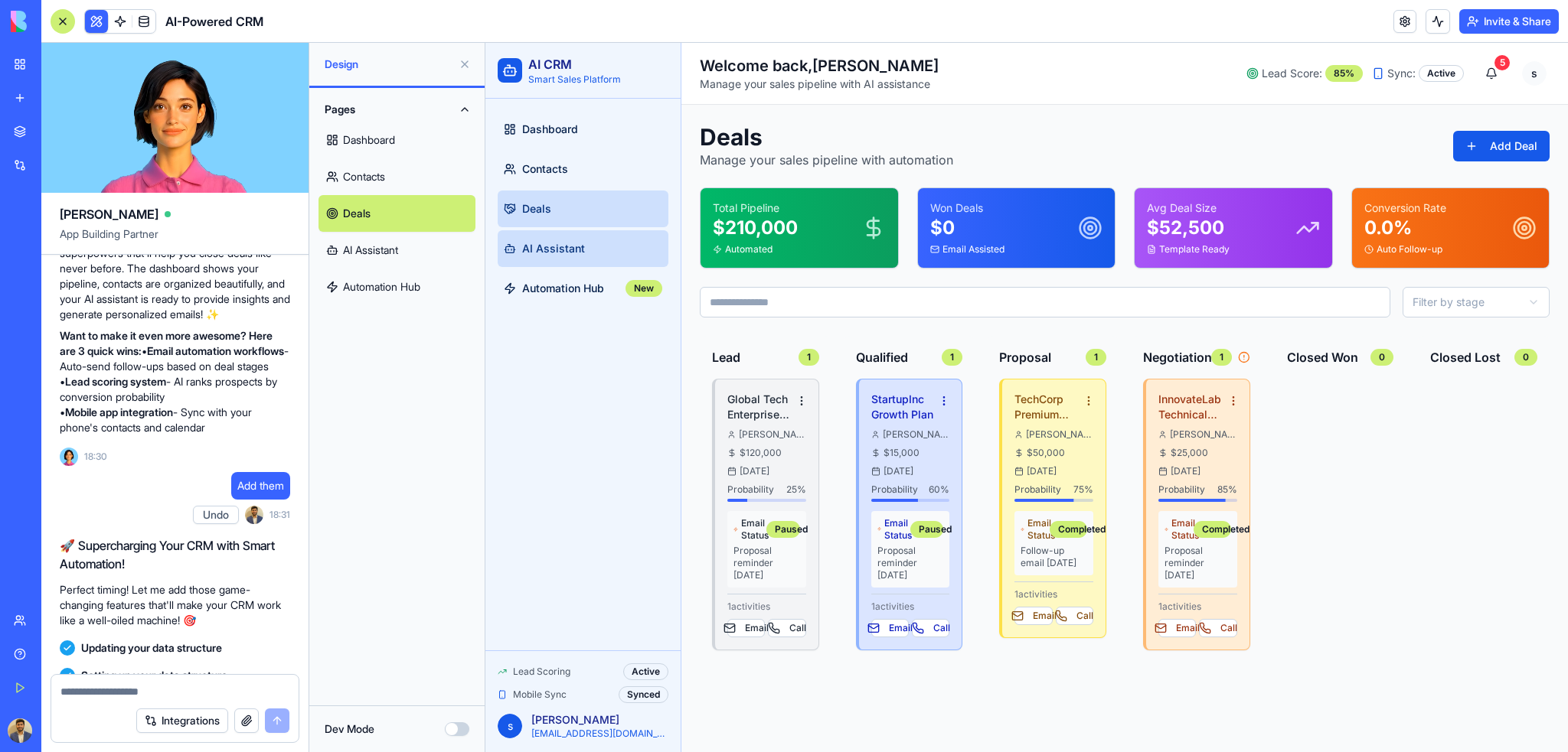
click at [601, 240] on link "AI Assistant" at bounding box center [583, 249] width 170 height 37
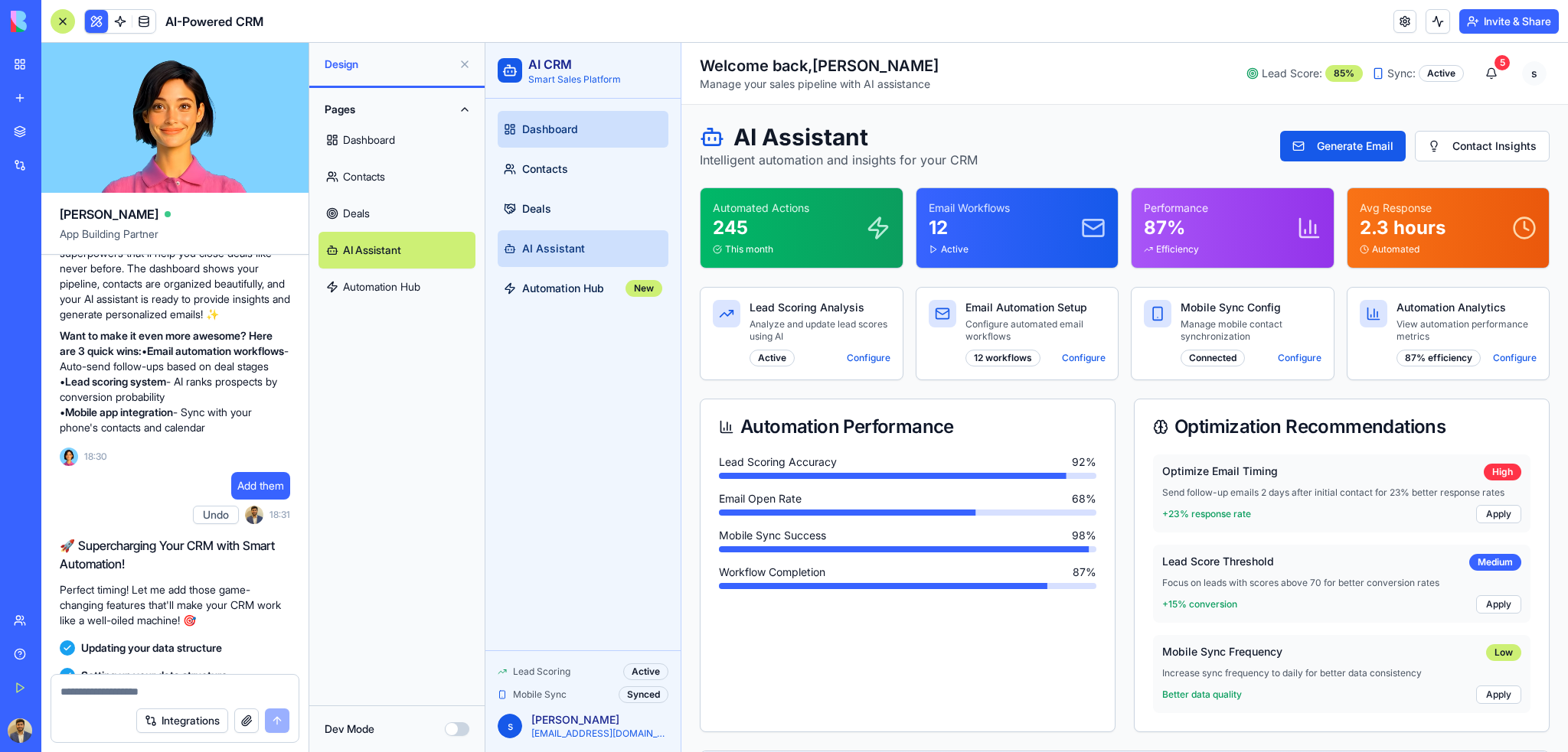
click at [607, 122] on link "Dashboard" at bounding box center [583, 129] width 170 height 37
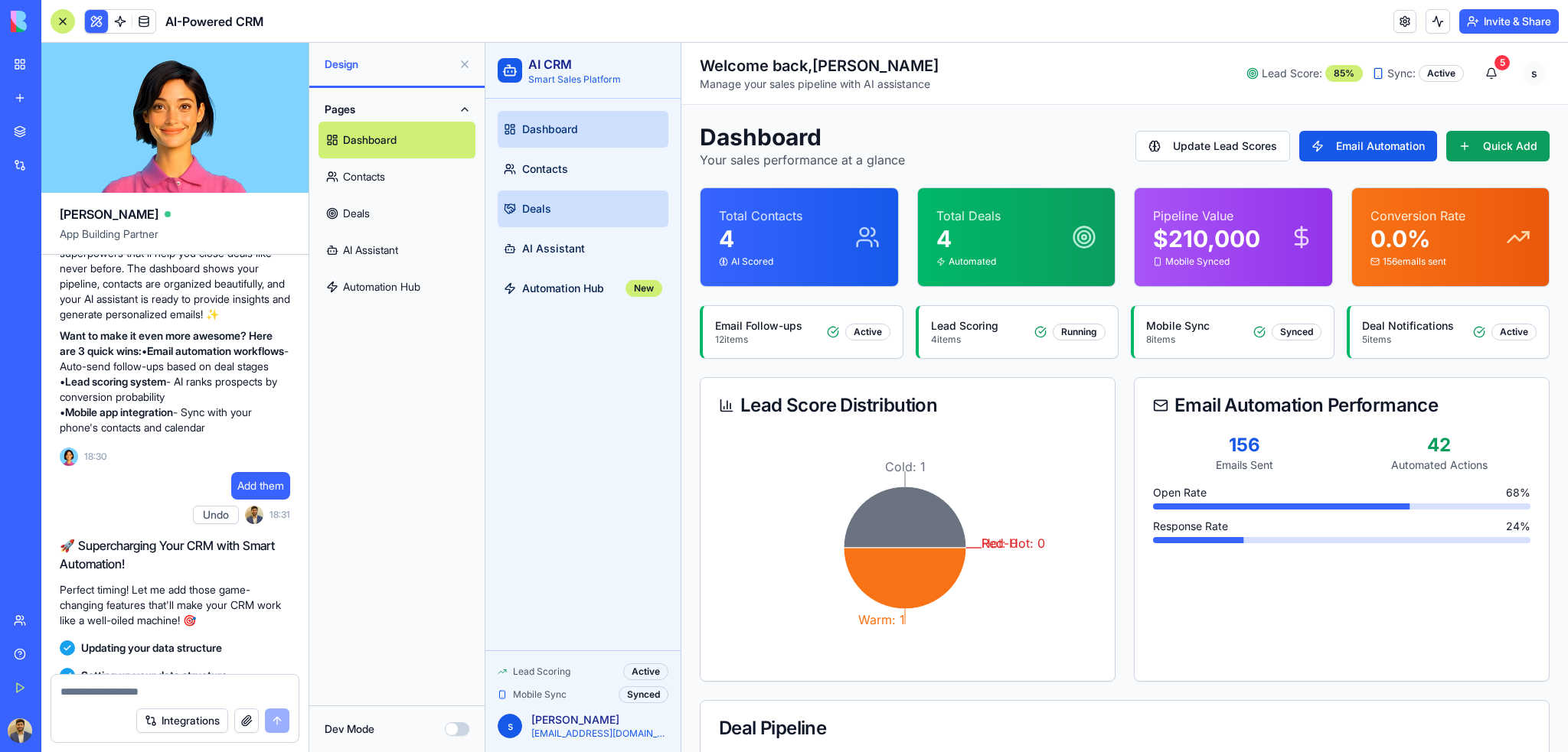
click at [563, 196] on link "Deals" at bounding box center [583, 209] width 170 height 37
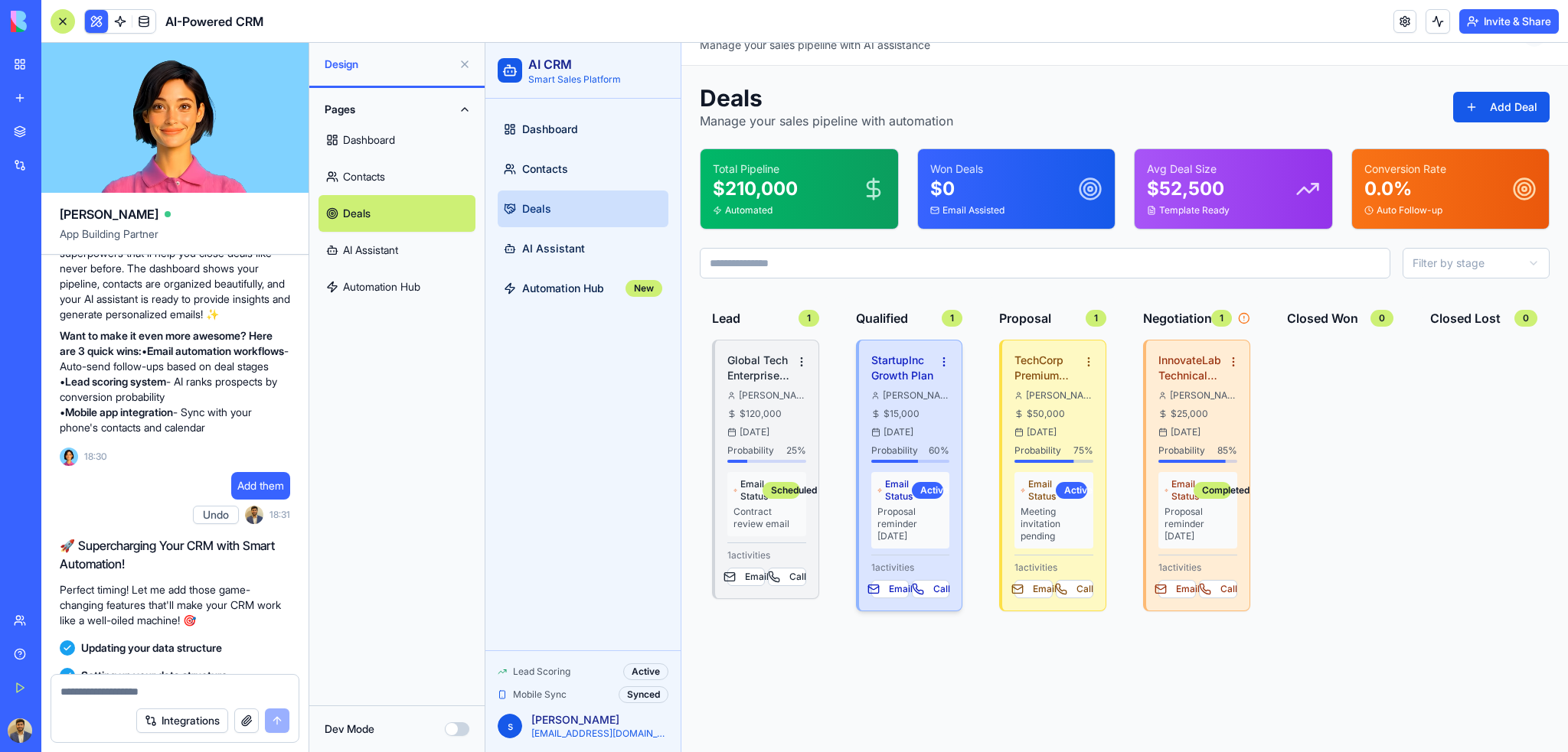
scroll to position [60, 0]
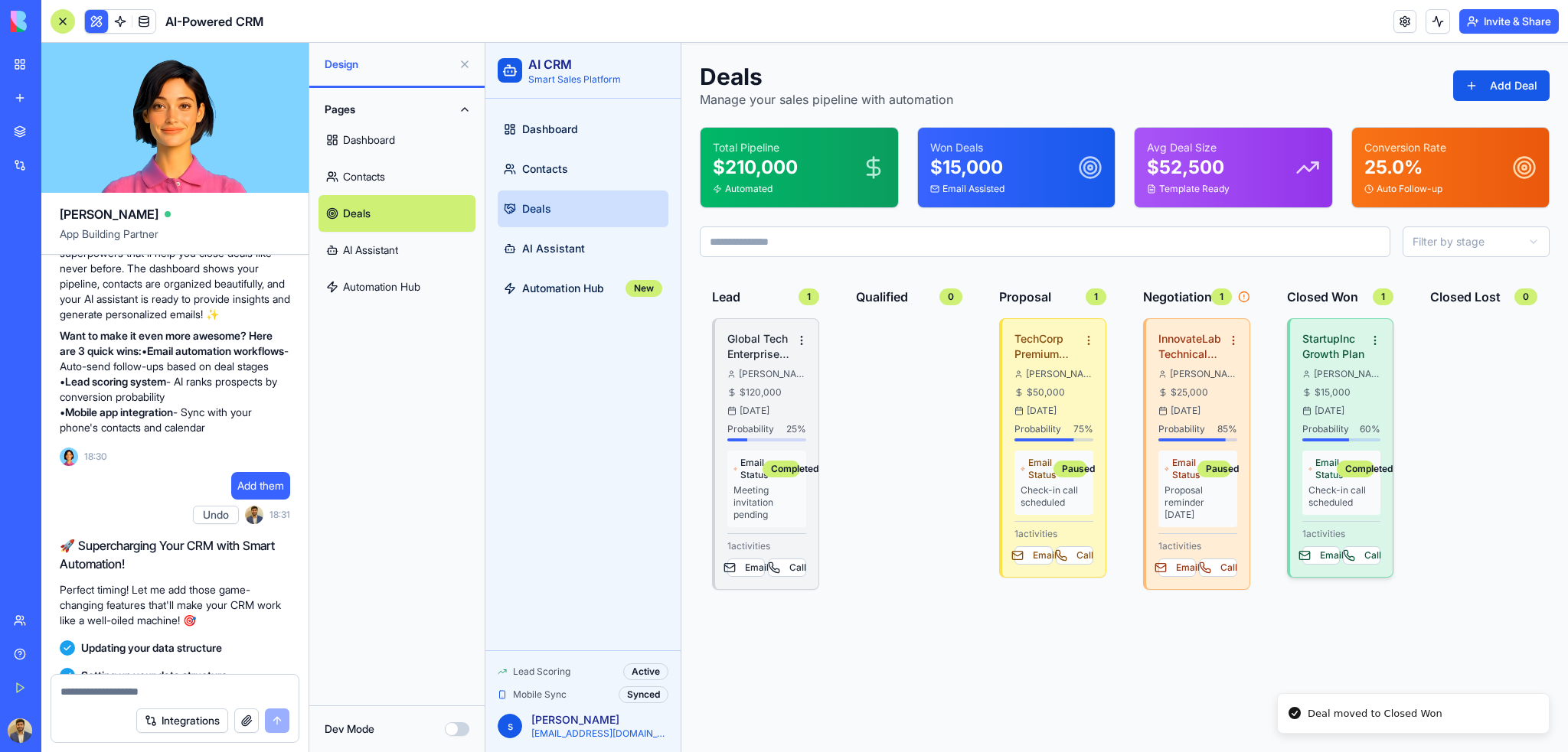
click at [1338, 346] on h4 "StartupInc Growth Plan" at bounding box center [1336, 346] width 68 height 31
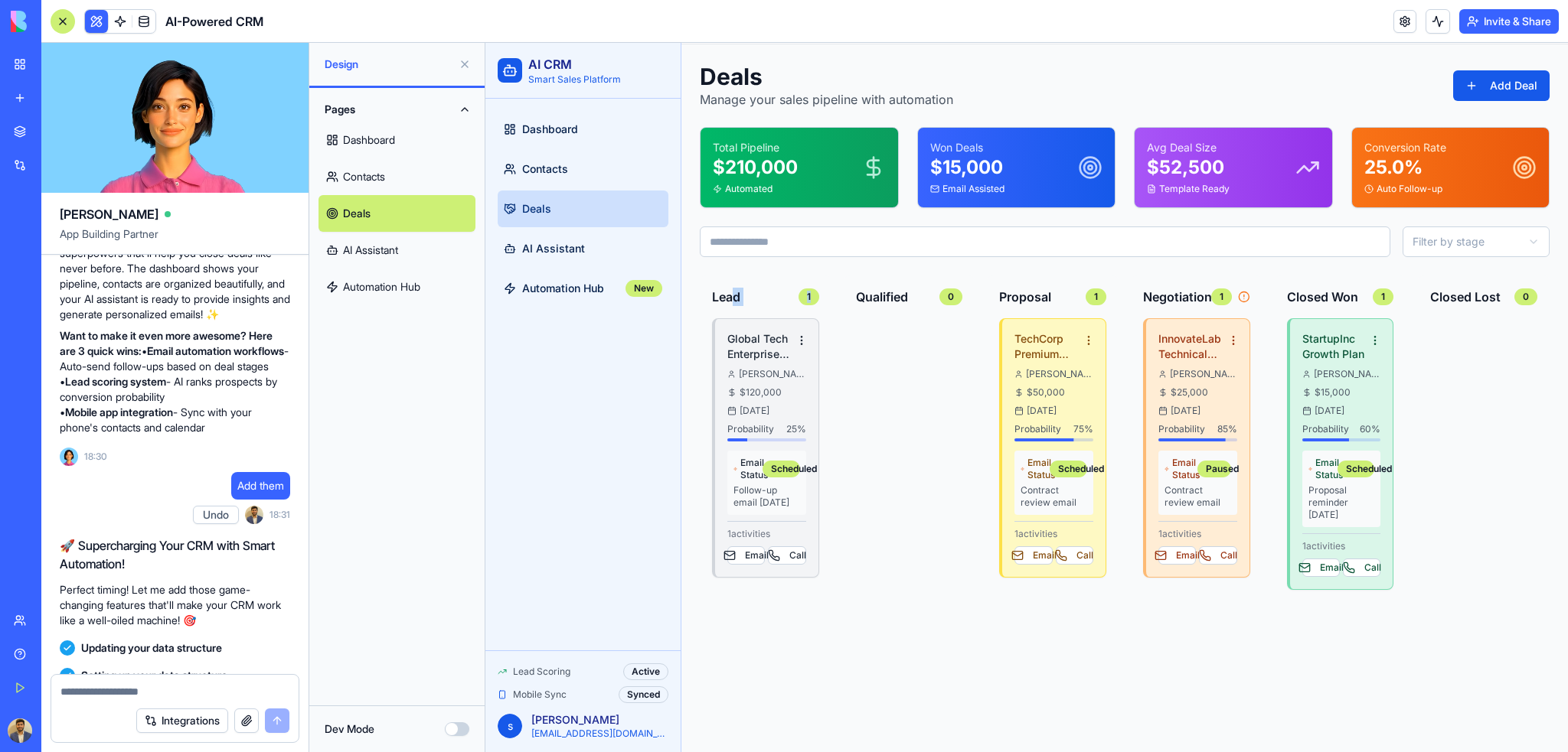
drag, startPoint x: 731, startPoint y: 299, endPoint x: 832, endPoint y: 297, distance: 101.0
click at [832, 297] on div "Lead 1 Global Tech Enterprise Solution [PERSON_NAME] $ 120,000 [DATE] Probabili…" at bounding box center [1125, 505] width 850 height 459
click at [854, 275] on div "Qualified 0" at bounding box center [909, 505] width 132 height 459
click at [1495, 235] on html "AI CRM Smart Sales Platform Dashboard Contacts Deals AI Assistant Automation Hu…" at bounding box center [1026, 367] width 1082 height 770
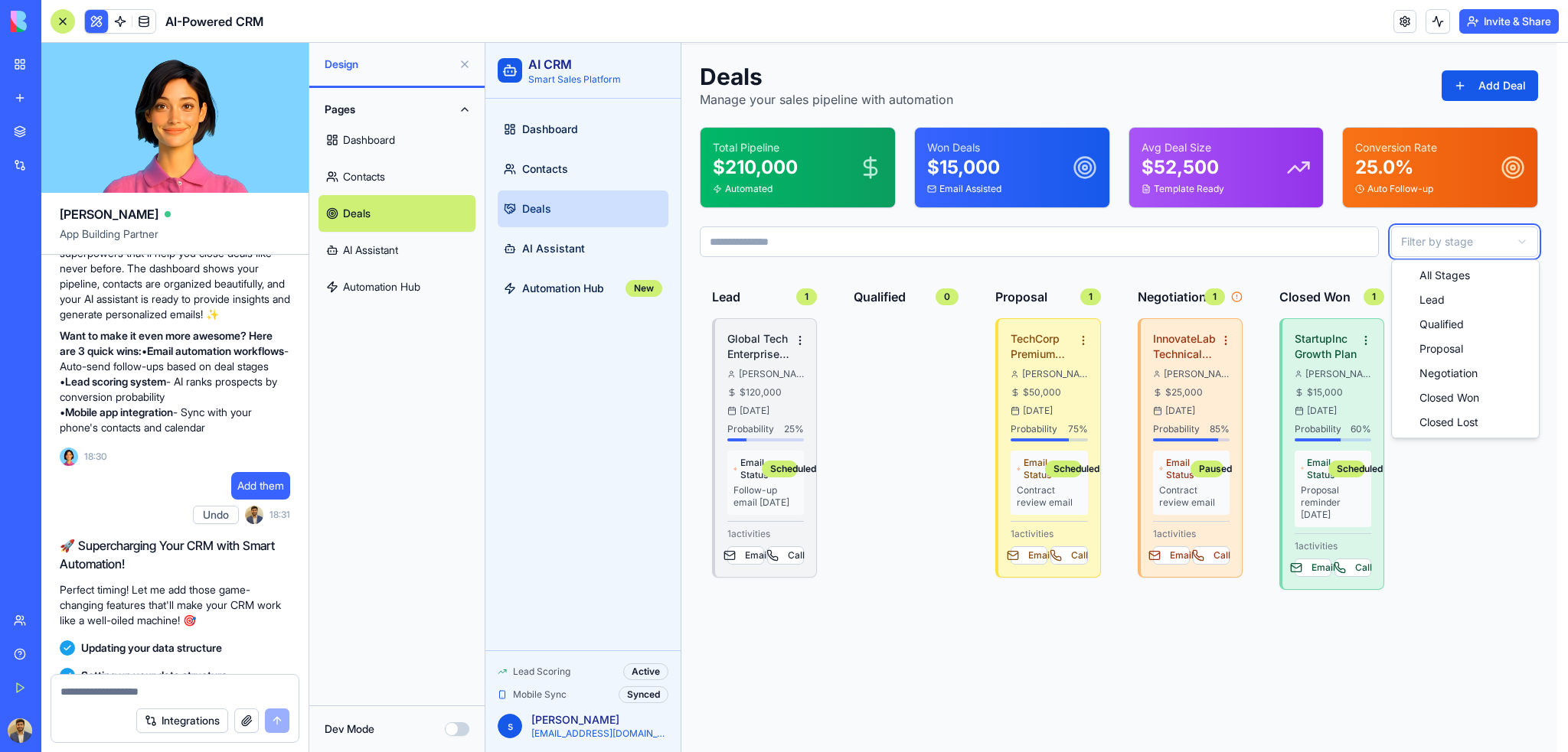
click at [1484, 492] on html "AI CRM Smart Sales Platform Dashboard Contacts Deals AI Assistant Automation Hu…" at bounding box center [1026, 367] width 1082 height 770
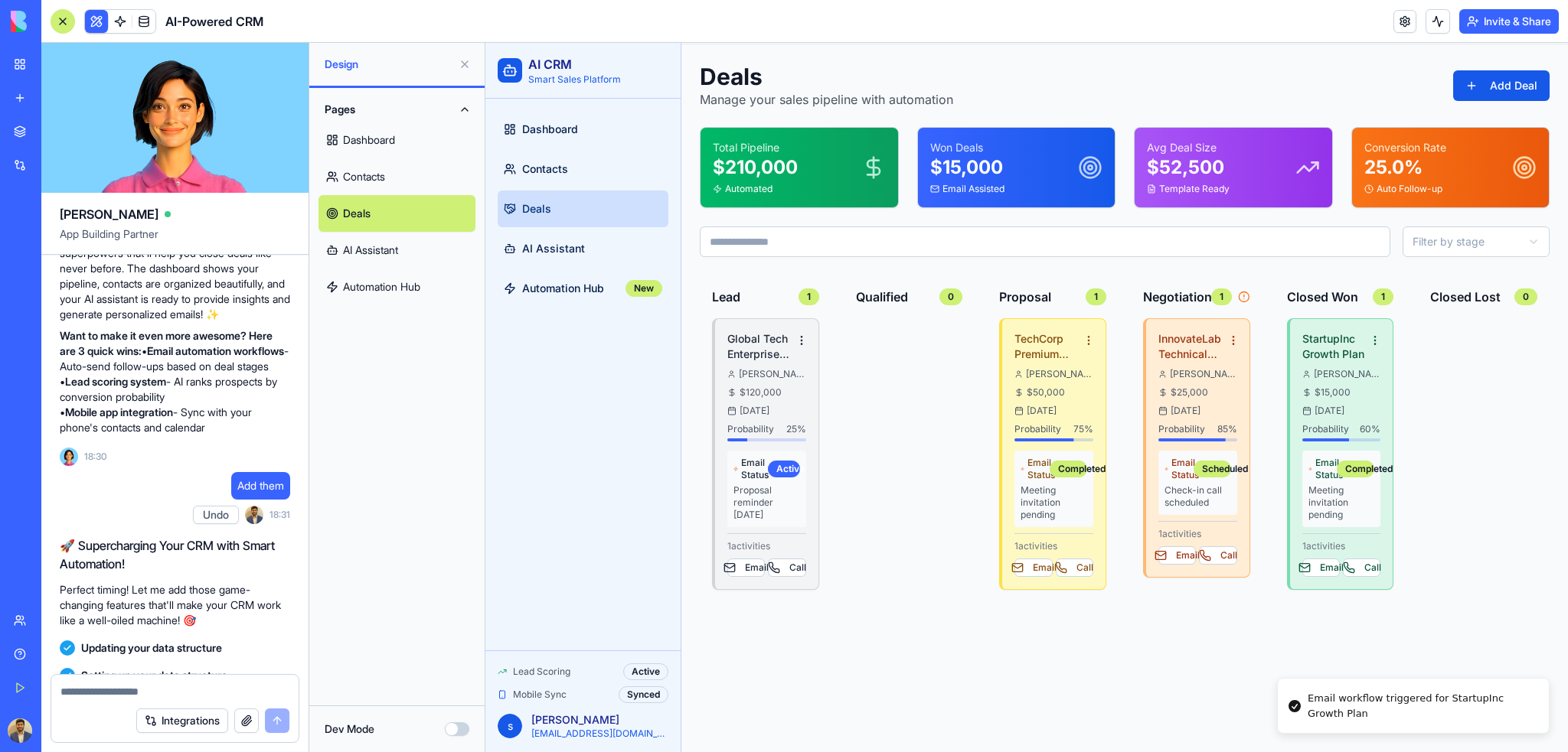
click at [1071, 245] on input at bounding box center [1044, 241] width 690 height 31
click at [862, 267] on div "Deals Manage your sales pipeline with automation Add Deal Total Pipeline $ 210,…" at bounding box center [1125, 398] width 850 height 672
click at [581, 287] on span "Automation Hub" at bounding box center [563, 288] width 82 height 15
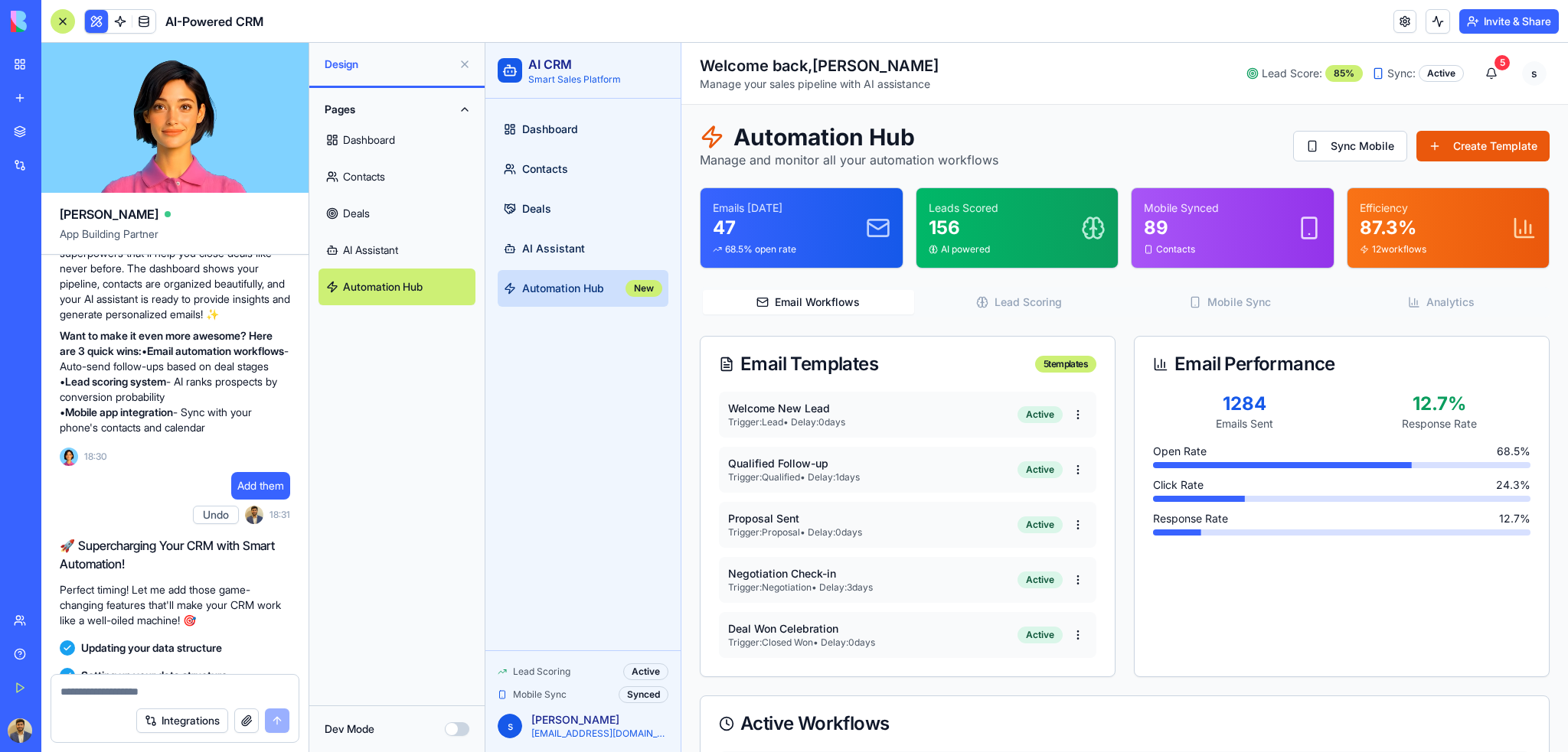
click at [1007, 298] on button "Lead Scoring" at bounding box center [1019, 301] width 211 height 24
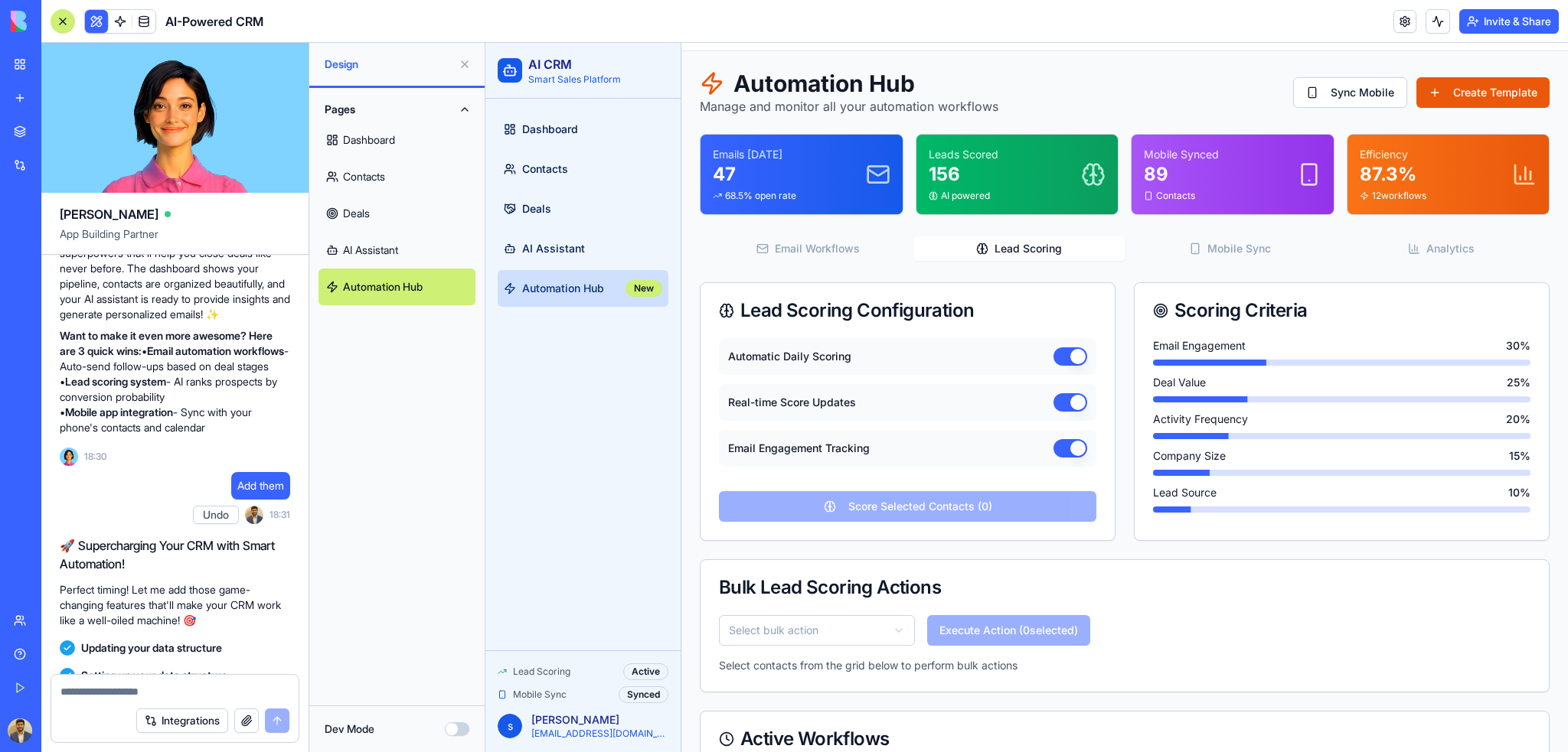
scroll to position [77, 0]
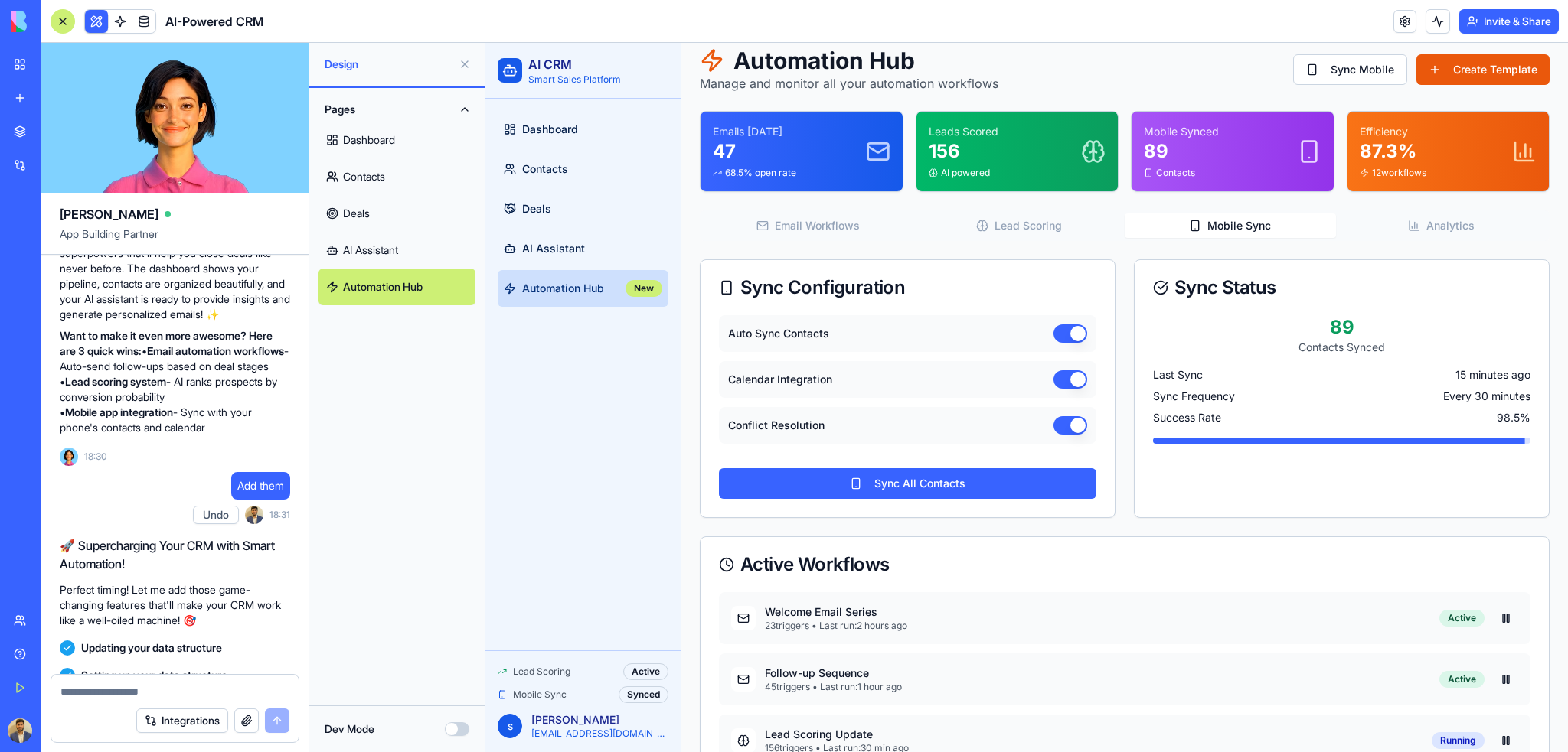
click at [1224, 223] on button "Mobile Sync" at bounding box center [1230, 225] width 211 height 24
click at [1438, 217] on button "Analytics" at bounding box center [1441, 225] width 211 height 24
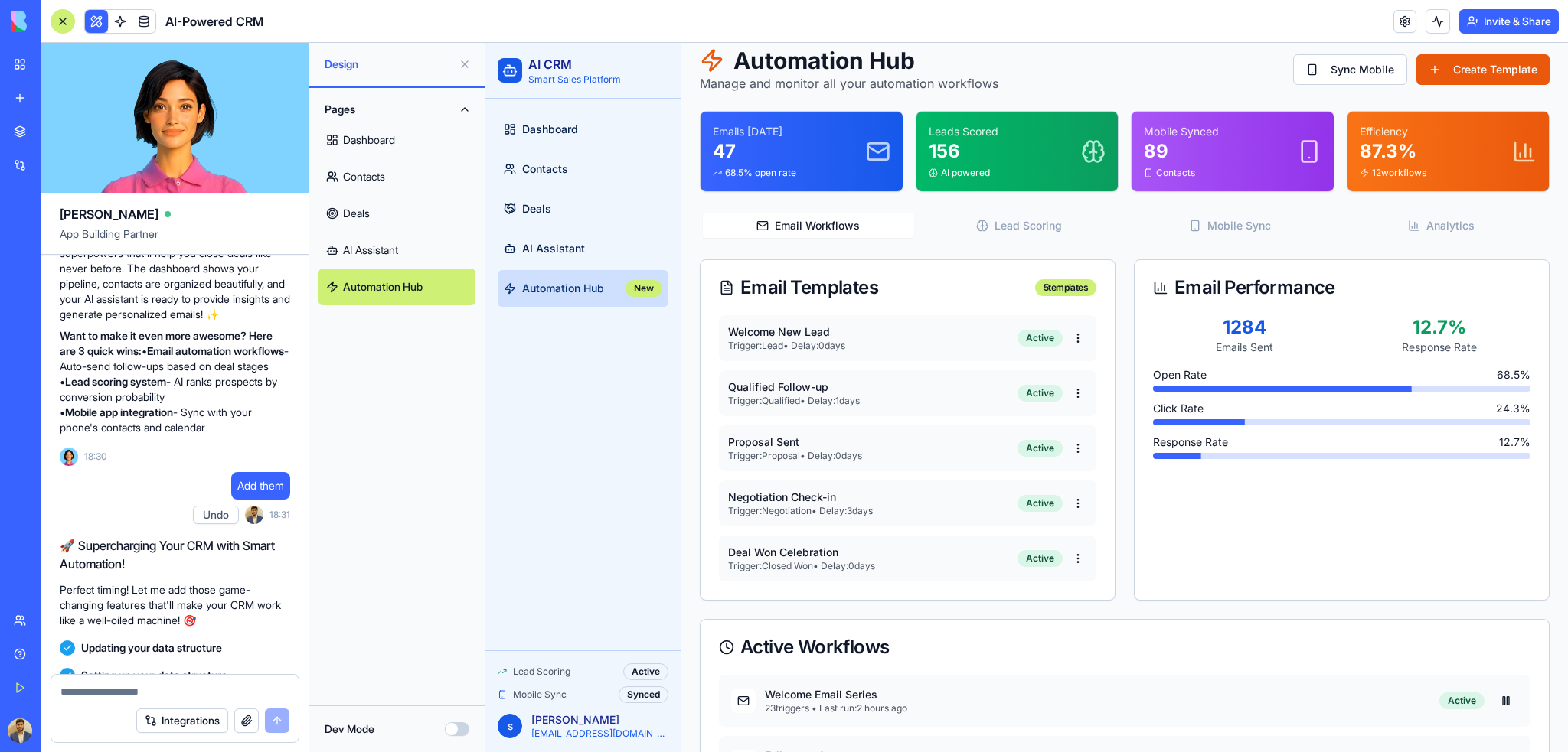
click at [843, 230] on button "Email Workflows" at bounding box center [808, 225] width 211 height 24
